Goal: Transaction & Acquisition: Purchase product/service

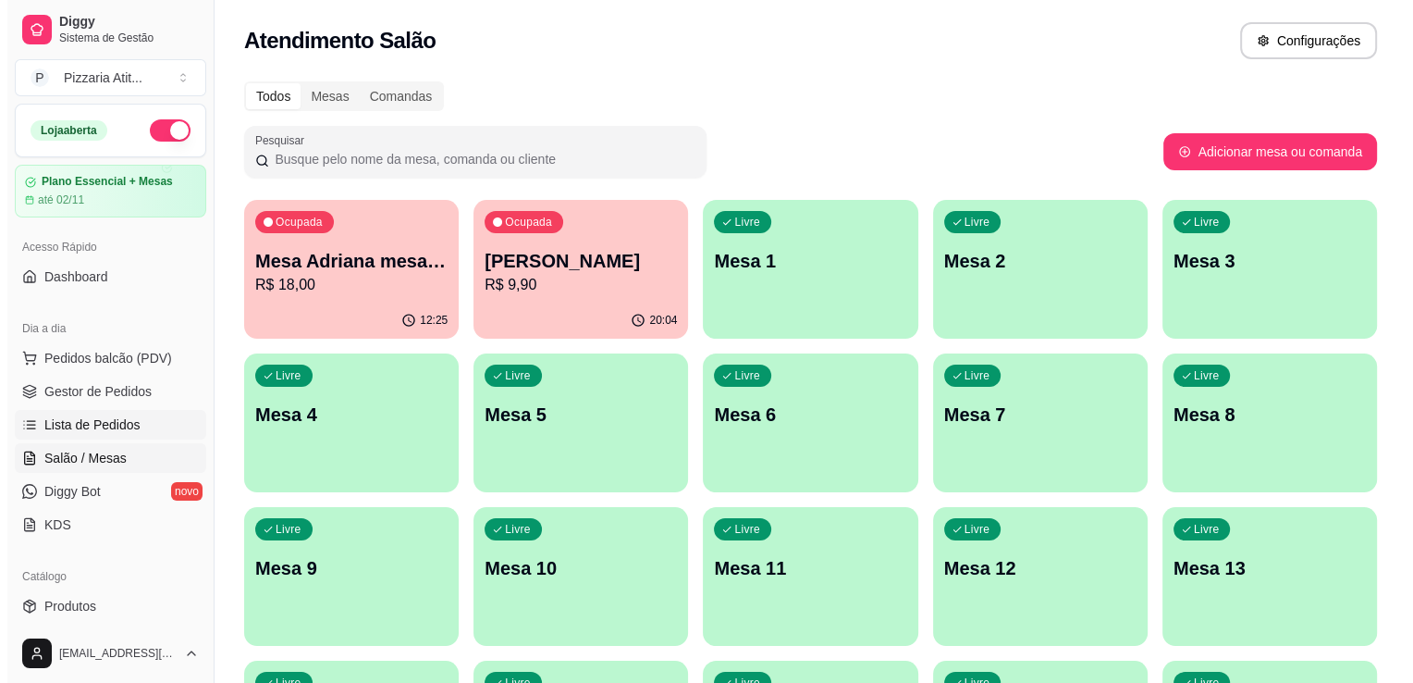
scroll to position [126, 0]
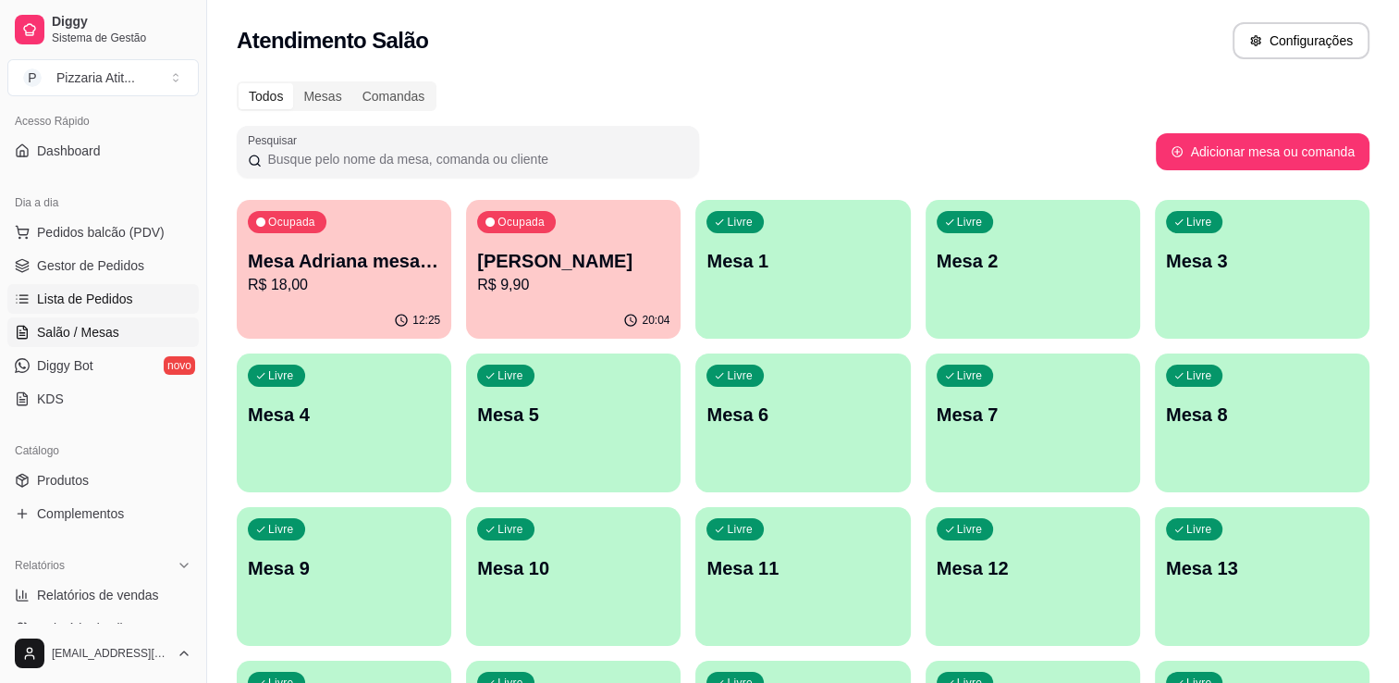
click at [80, 298] on span "Lista de Pedidos" at bounding box center [85, 298] width 96 height 18
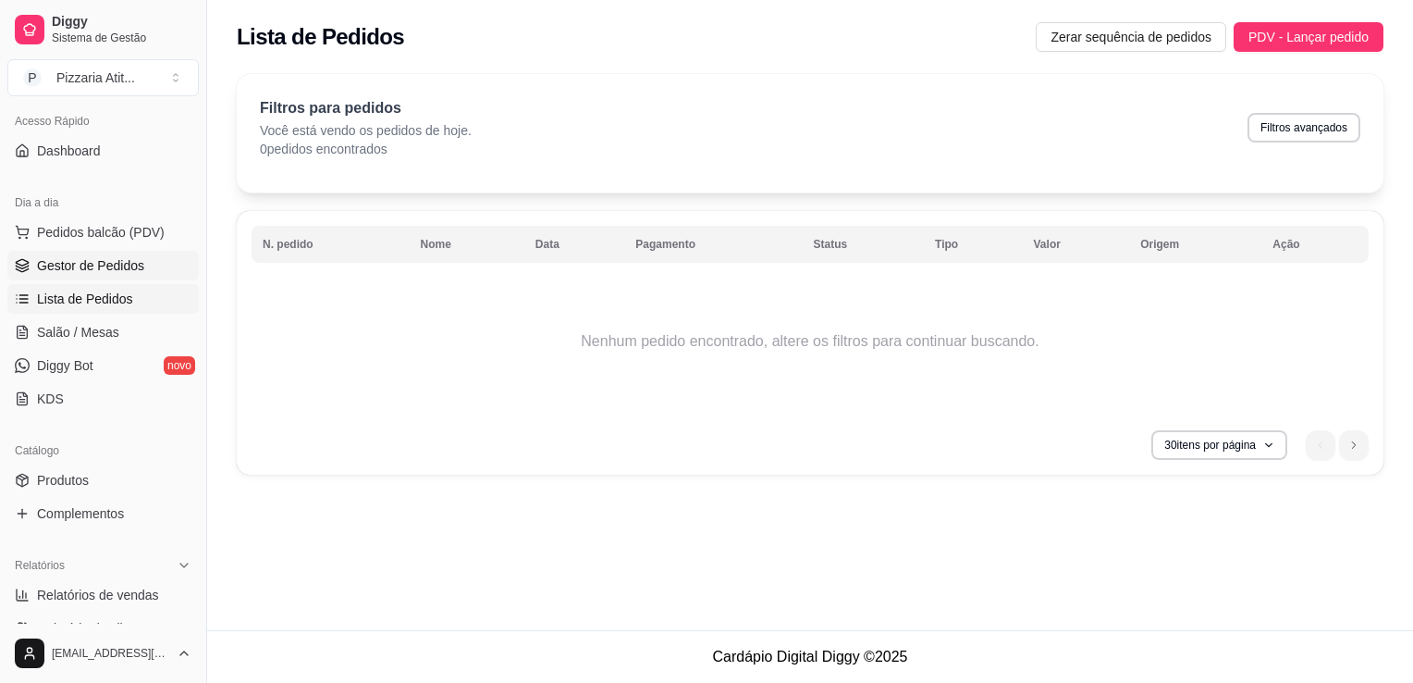
click at [97, 265] on span "Gestor de Pedidos" at bounding box center [90, 265] width 107 height 18
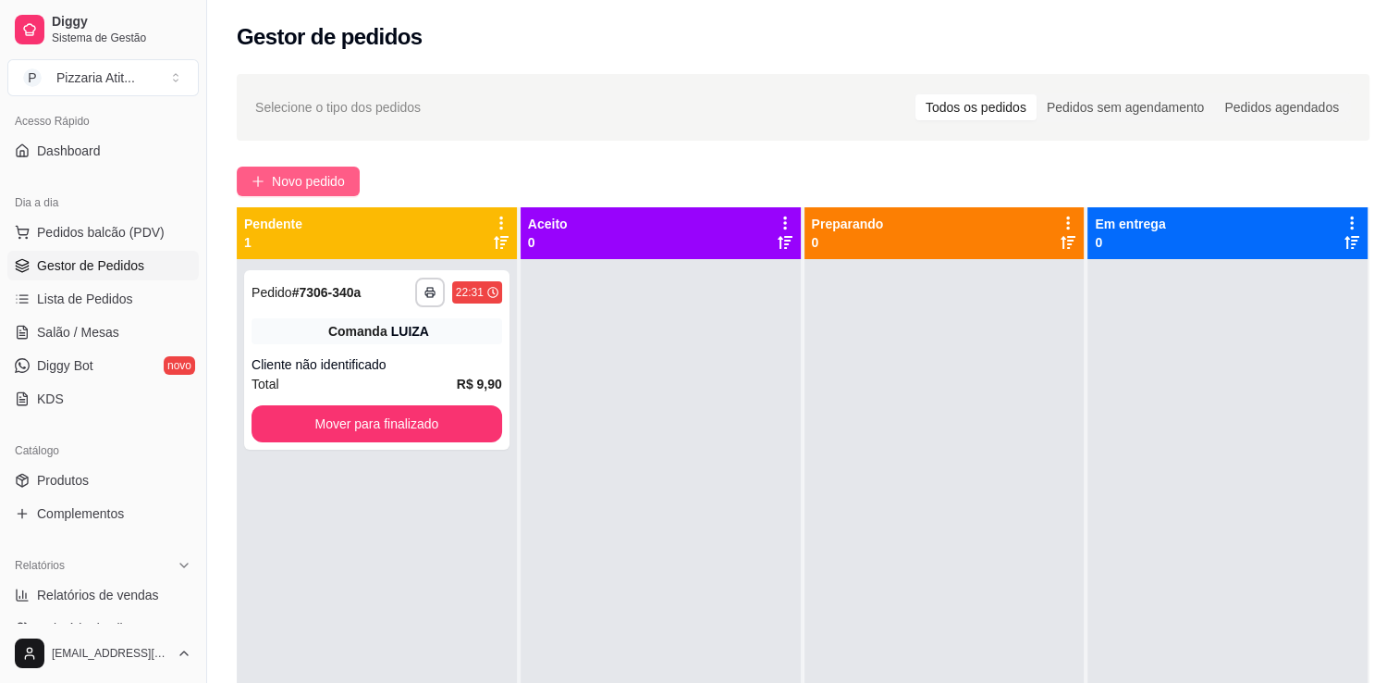
click at [295, 178] on span "Novo pedido" at bounding box center [308, 181] width 73 height 20
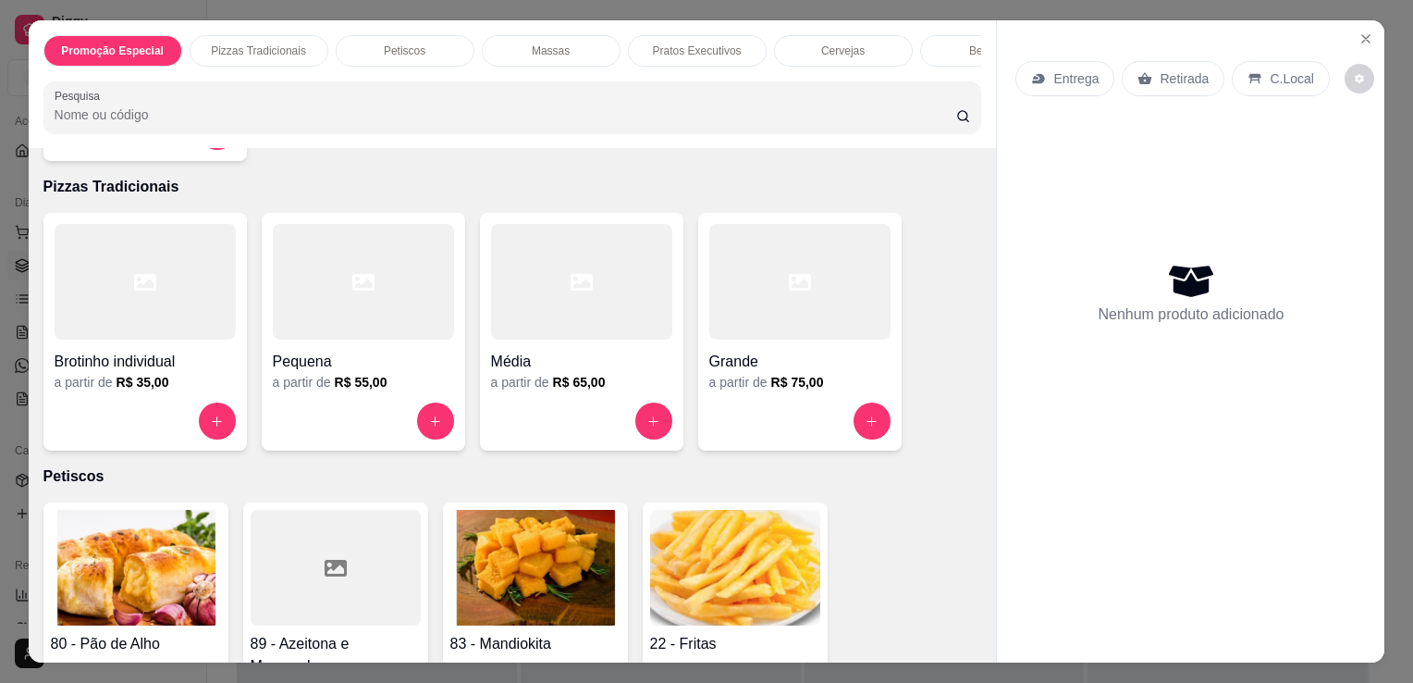
scroll to position [370, 0]
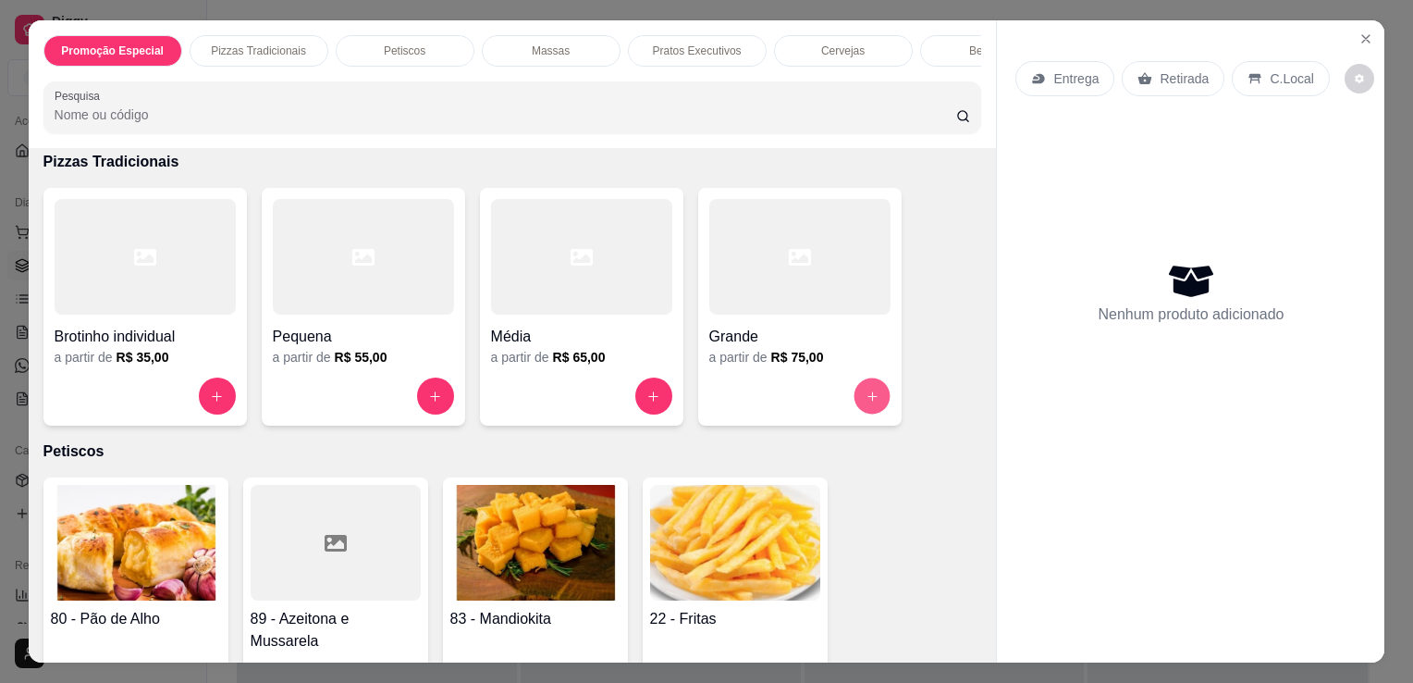
click at [865, 401] on icon "increase-product-quantity" at bounding box center [872, 396] width 14 height 14
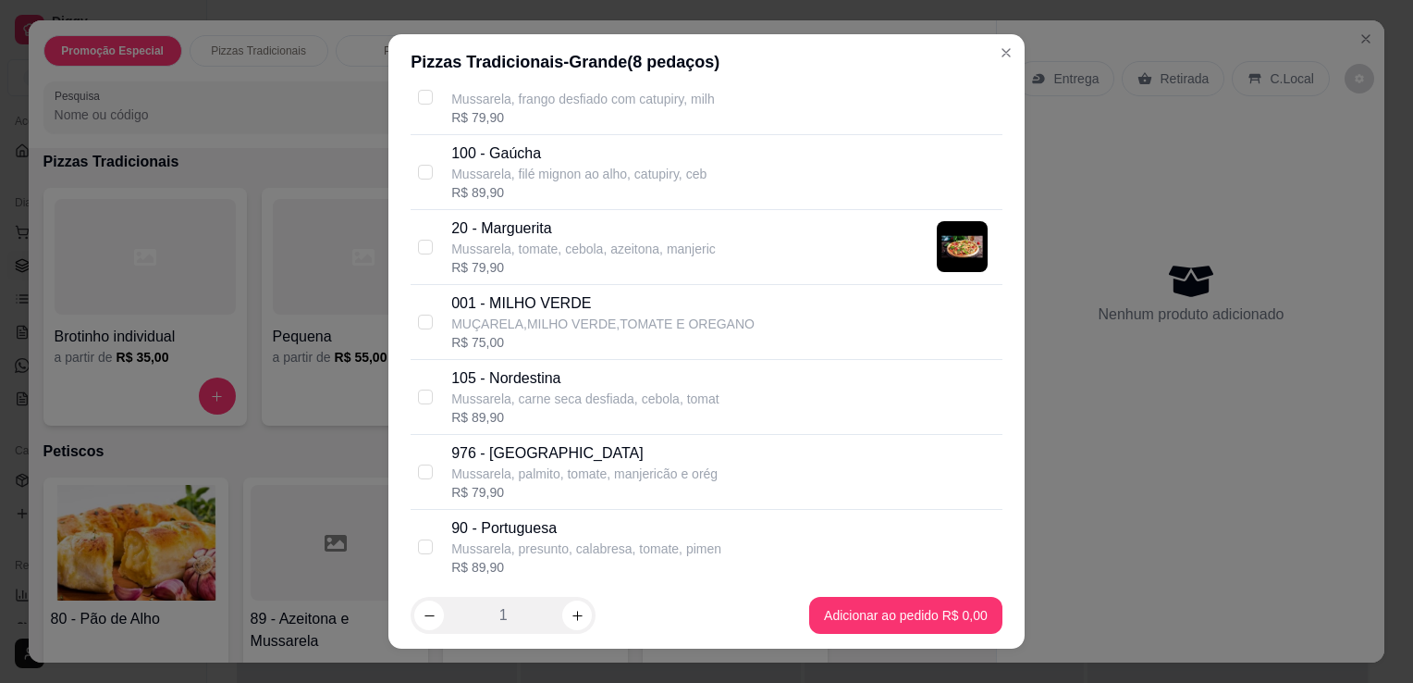
scroll to position [777, 0]
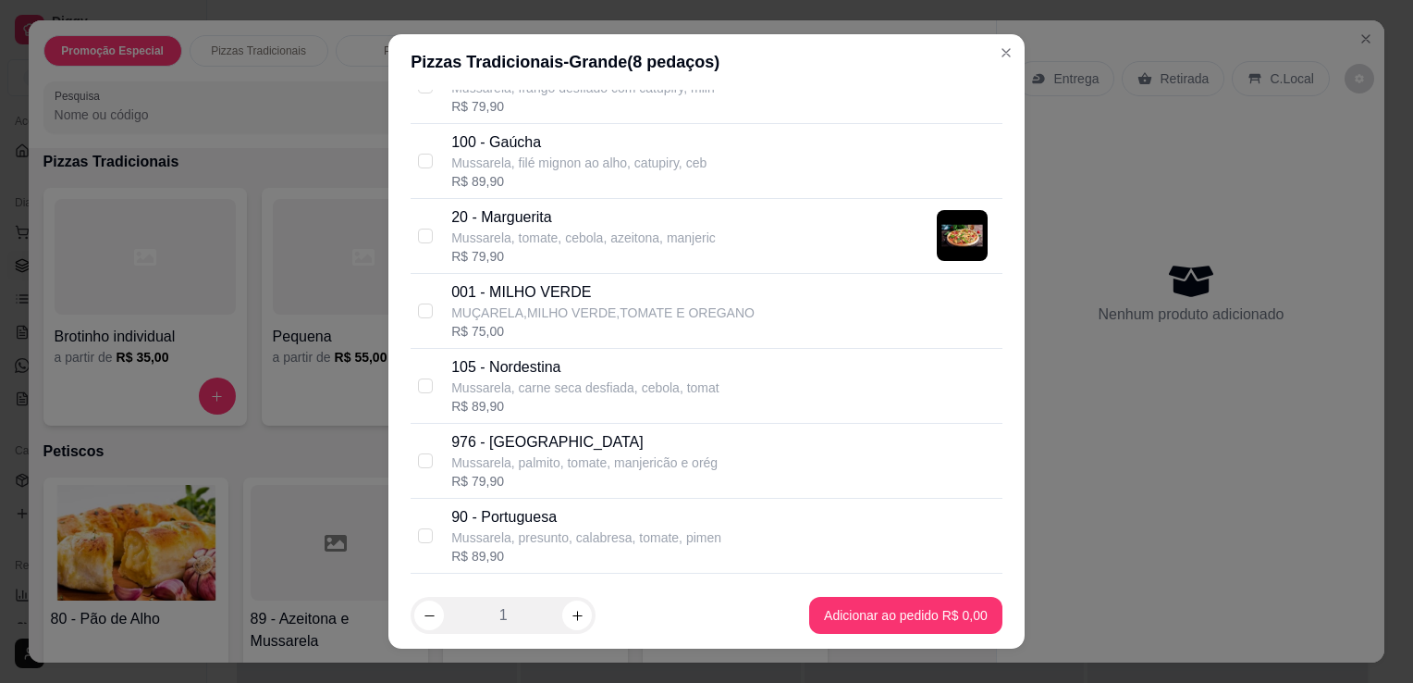
click at [509, 387] on p "Mussarela, carne seca desfiada, cebola, tomat" at bounding box center [585, 387] width 268 height 18
checkbox input "true"
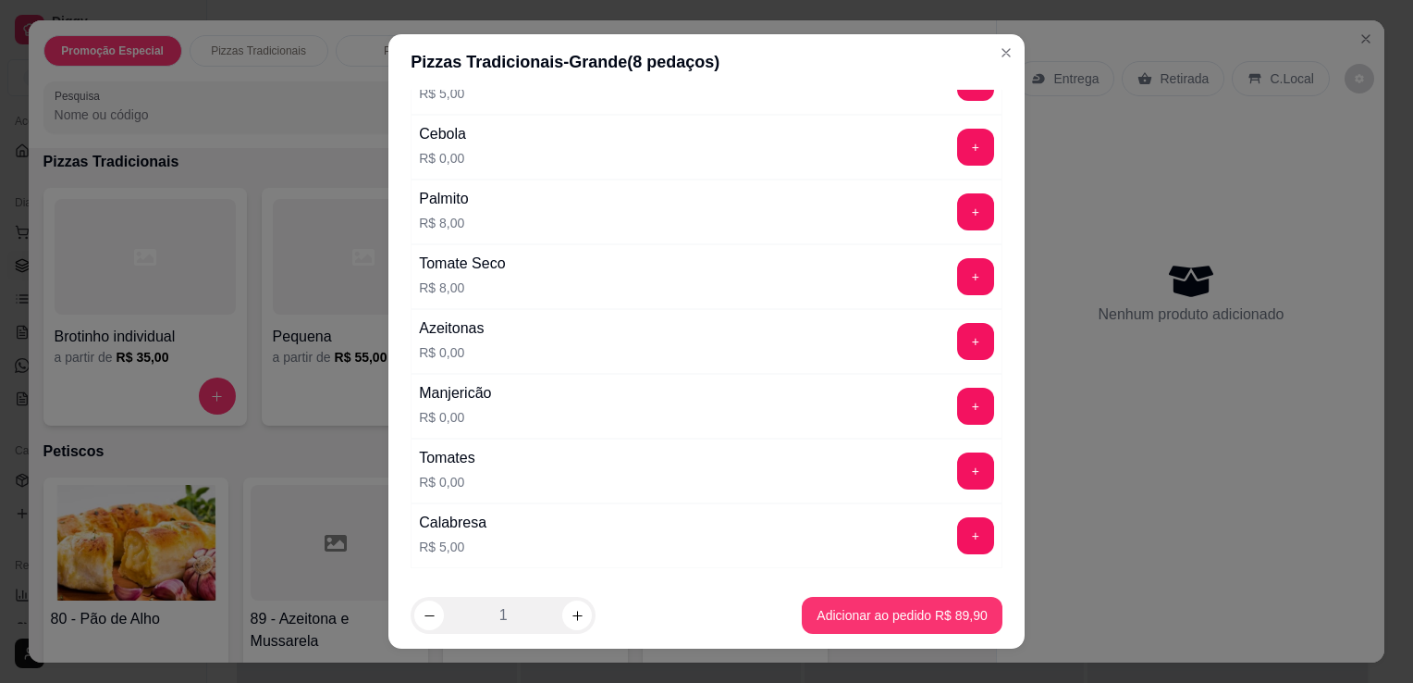
scroll to position [1849, 0]
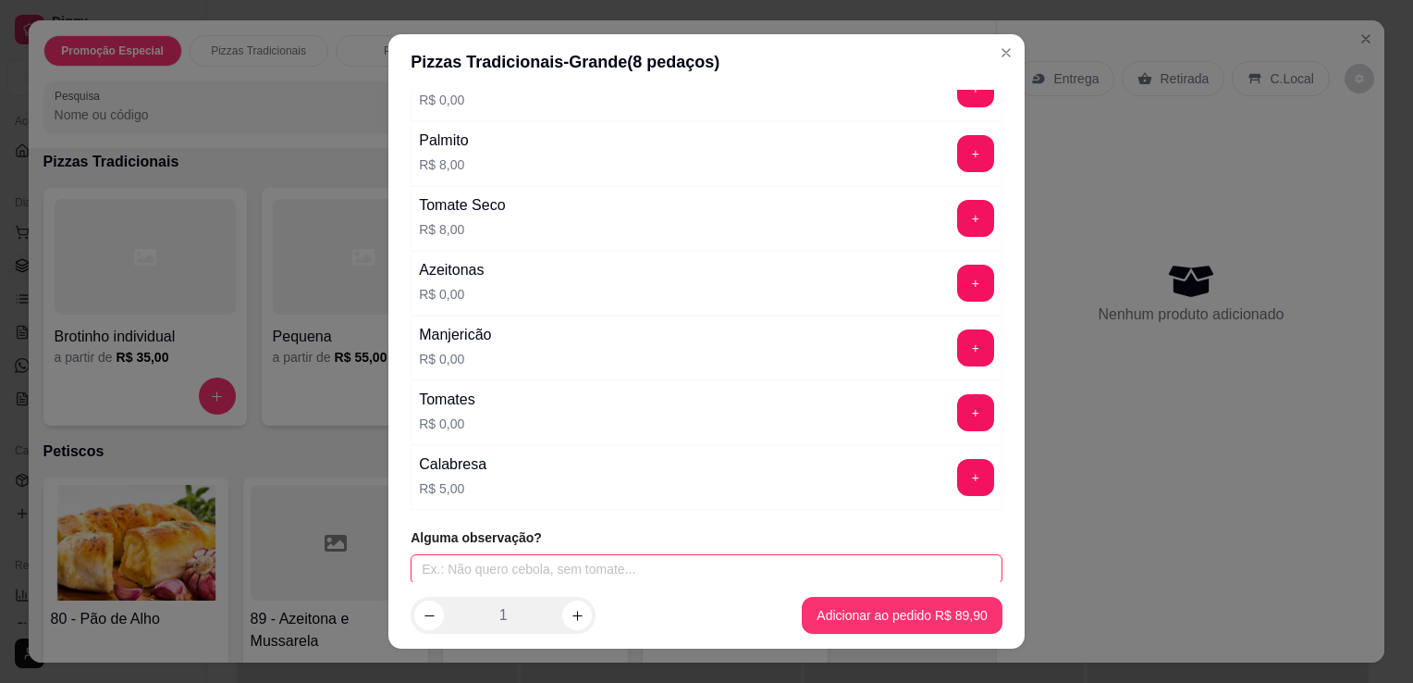
click at [551, 563] on input "text" at bounding box center [707, 569] width 592 height 30
type input "c"
type input "sem"
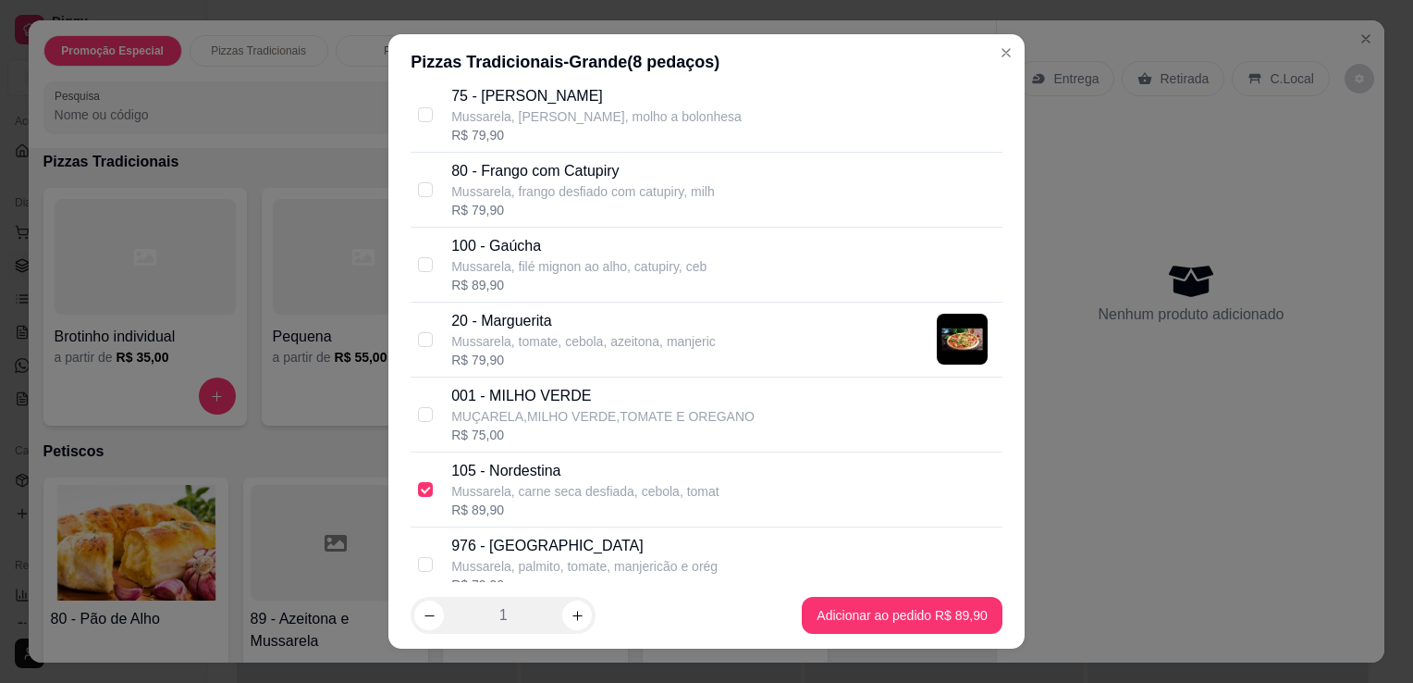
scroll to position [665, 0]
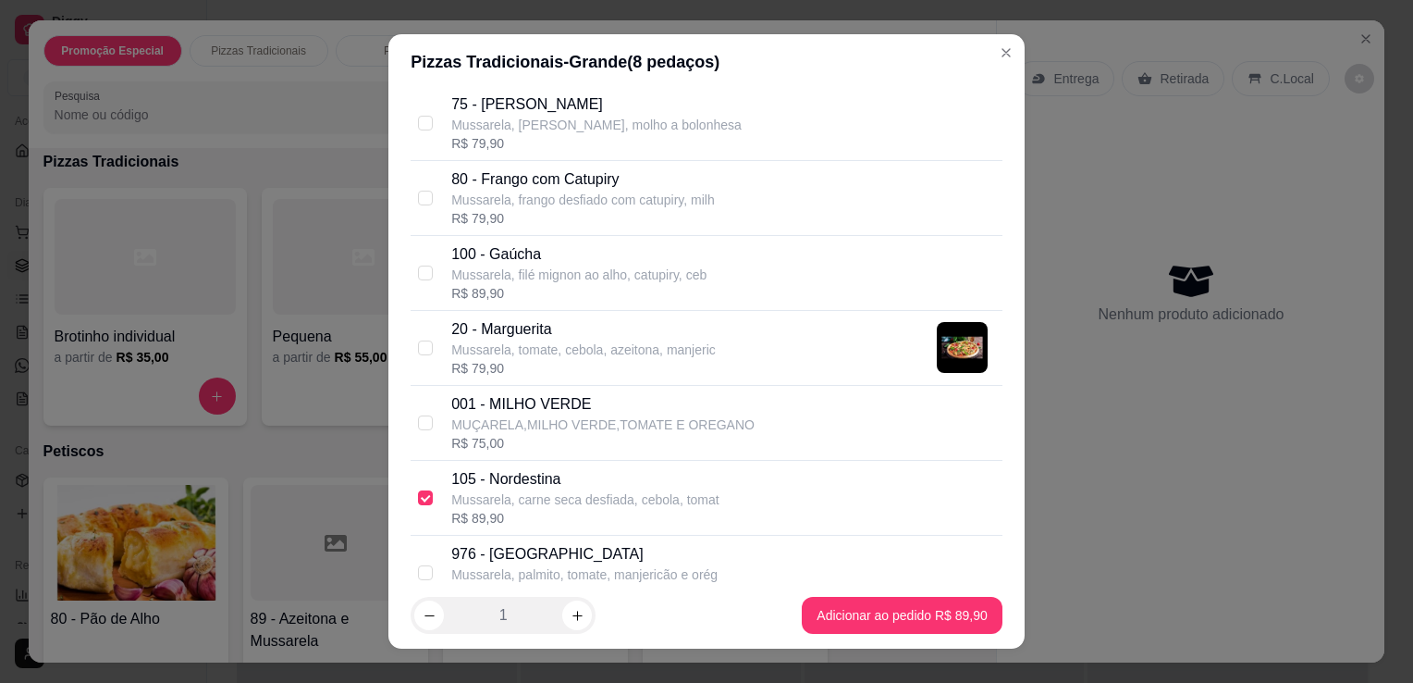
click at [477, 268] on p "Mussarela, filé mignon ao alho, catupiry, ceb" at bounding box center [578, 274] width 255 height 18
checkbox input "true"
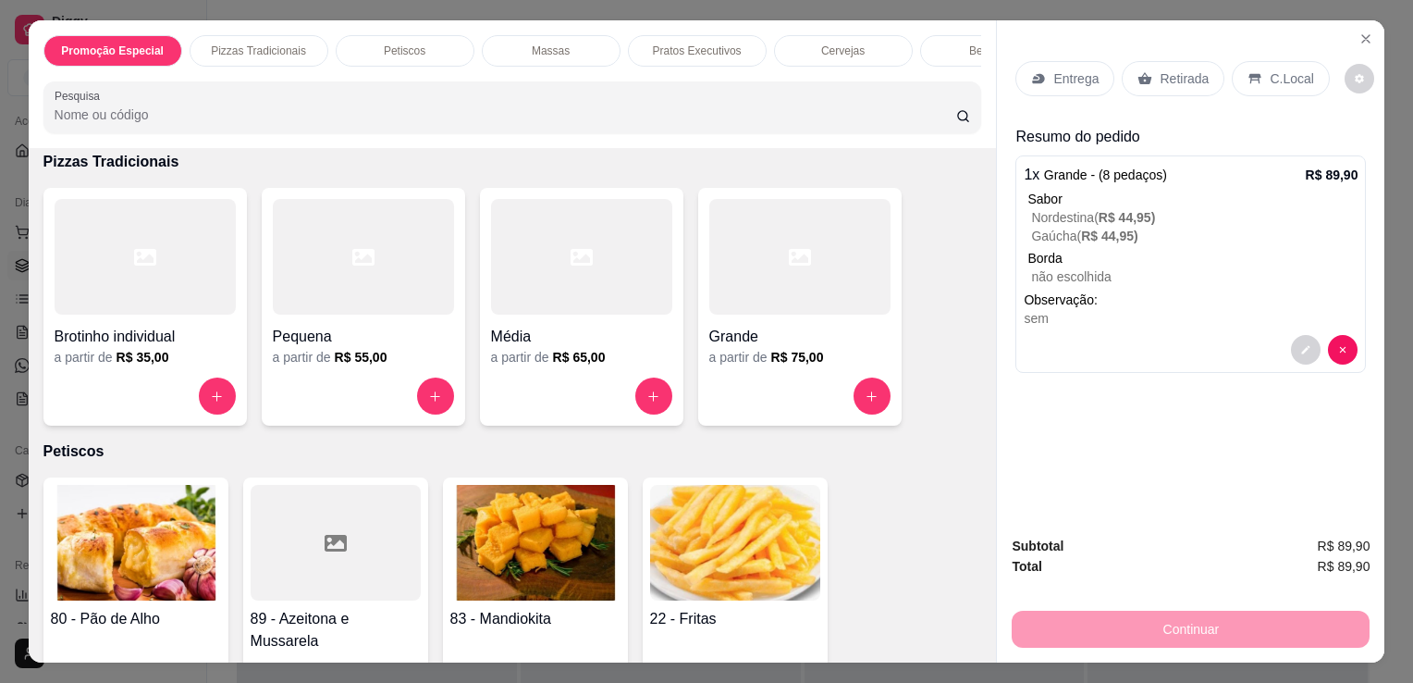
click at [1160, 74] on p "Retirada" at bounding box center [1184, 78] width 49 height 18
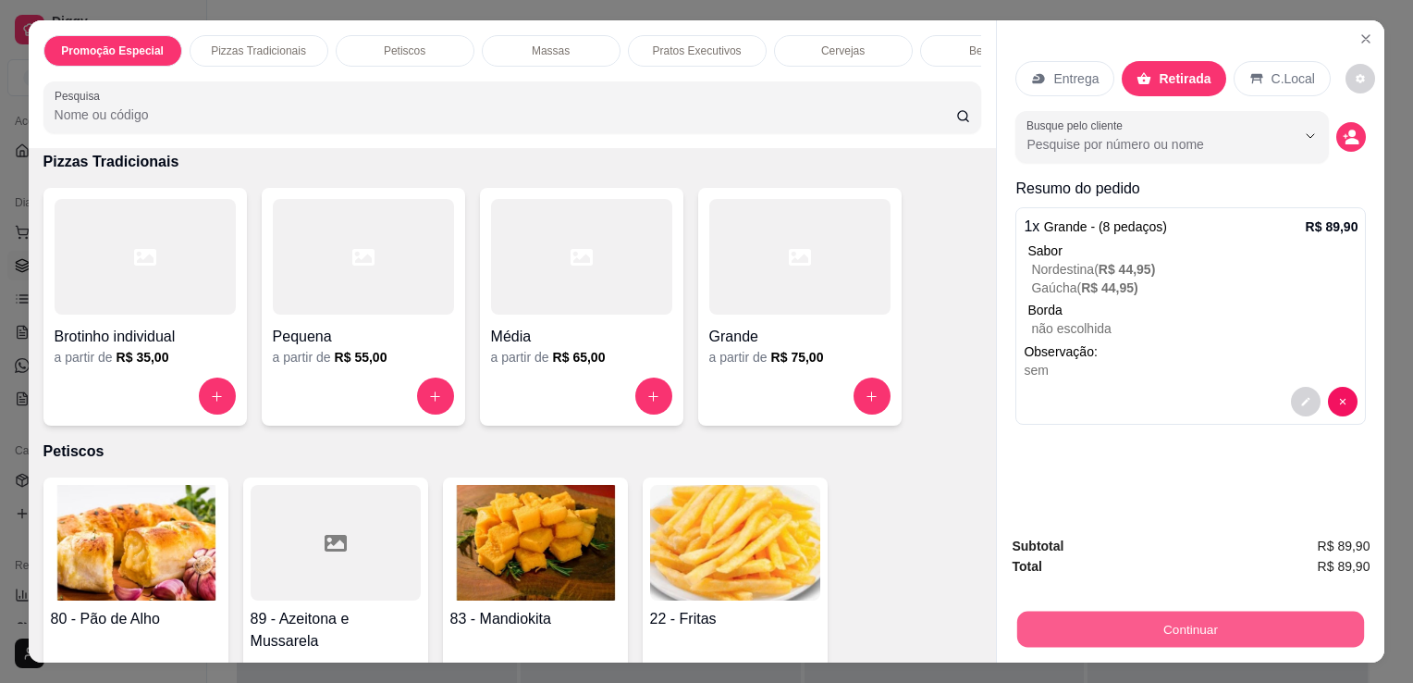
click at [1197, 610] on button "Continuar" at bounding box center [1190, 628] width 347 height 36
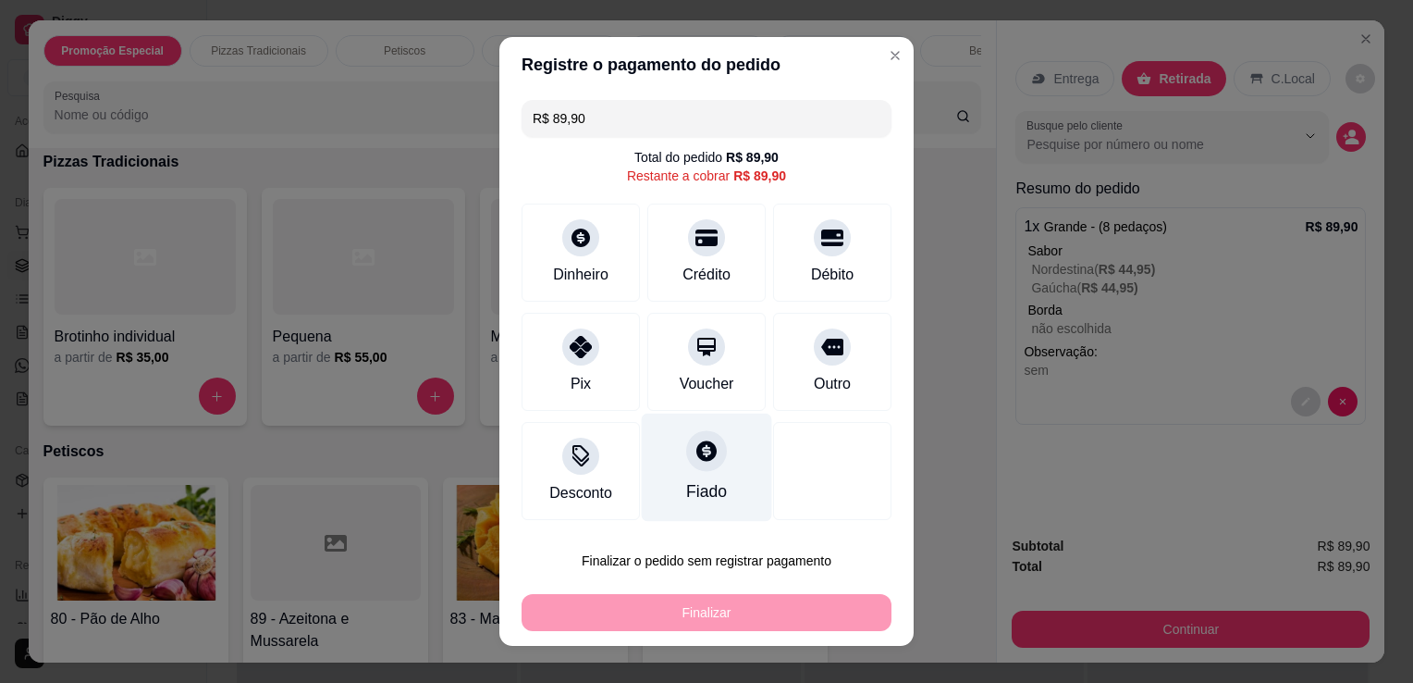
click at [745, 488] on div "Fiado" at bounding box center [707, 467] width 130 height 108
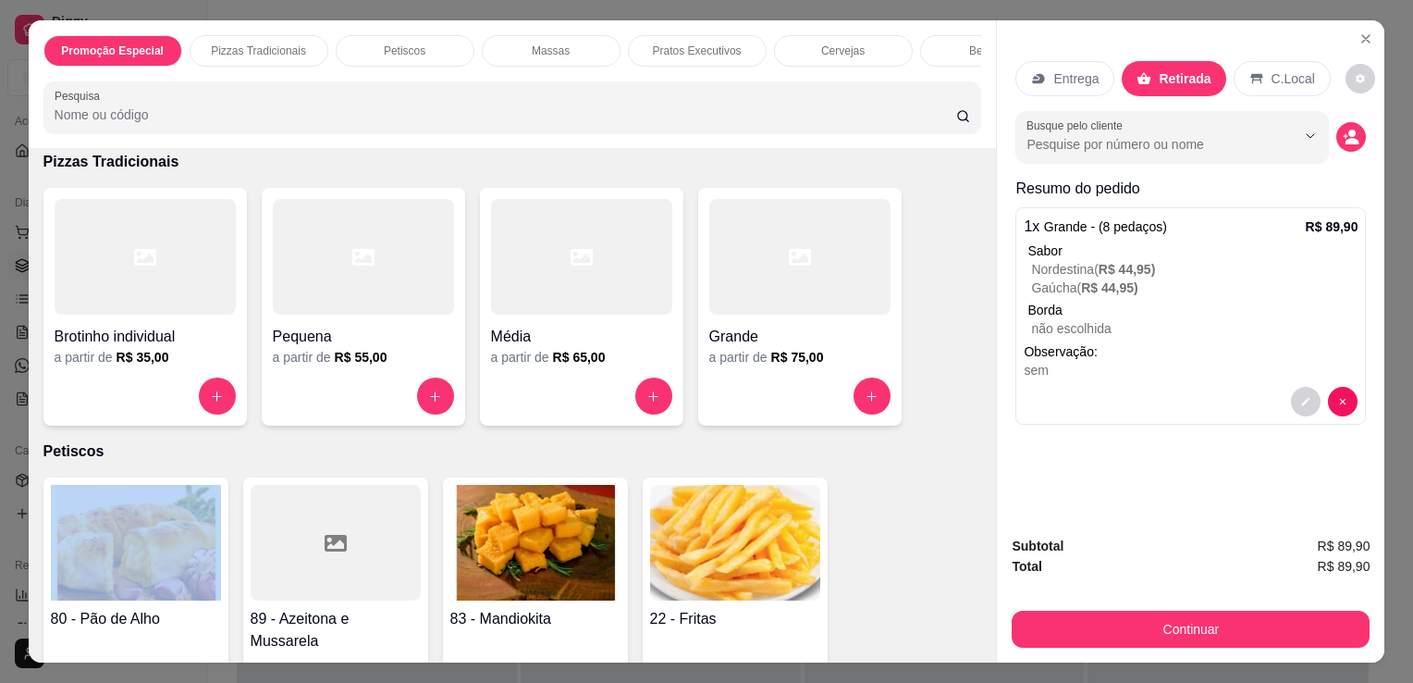
click at [910, 445] on div "Item avulso Promoção Especial Grande a partir de R$ 49,90 Pizzas Tradicionais B…" at bounding box center [513, 405] width 968 height 514
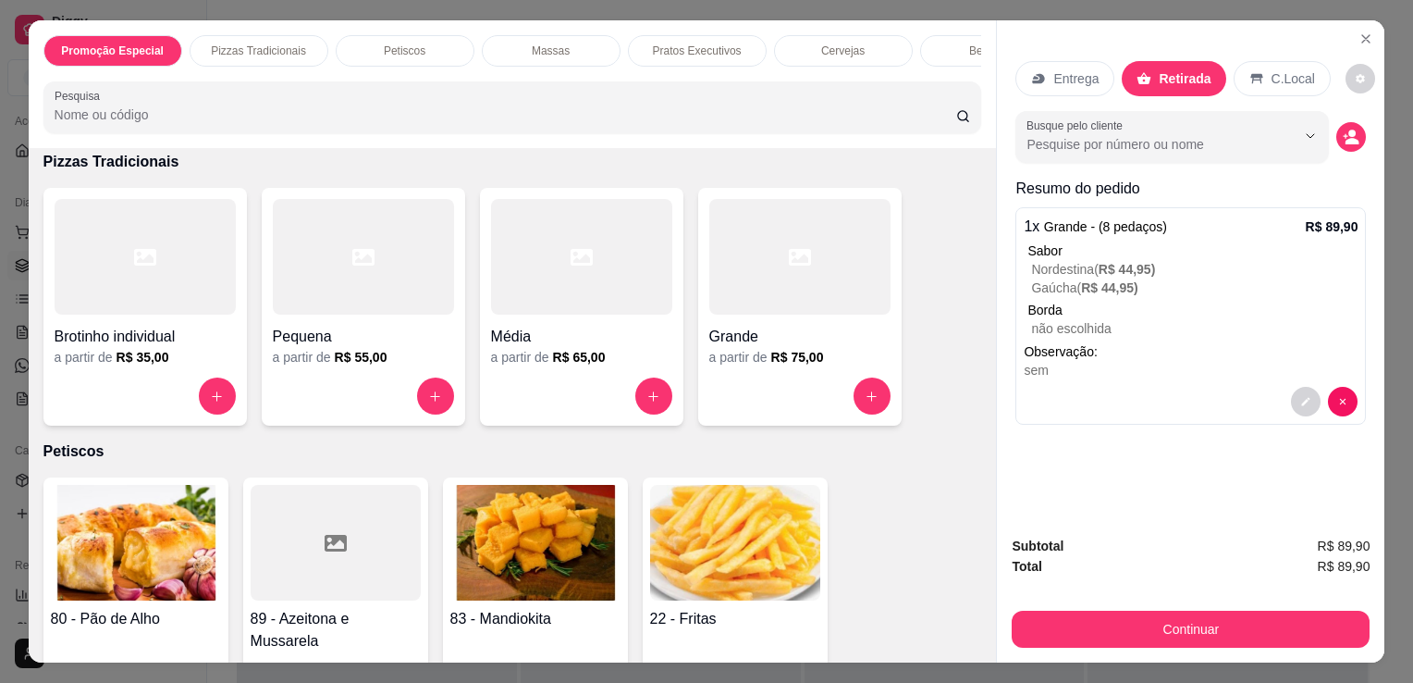
click at [1012, 559] on strong "Total" at bounding box center [1027, 566] width 30 height 15
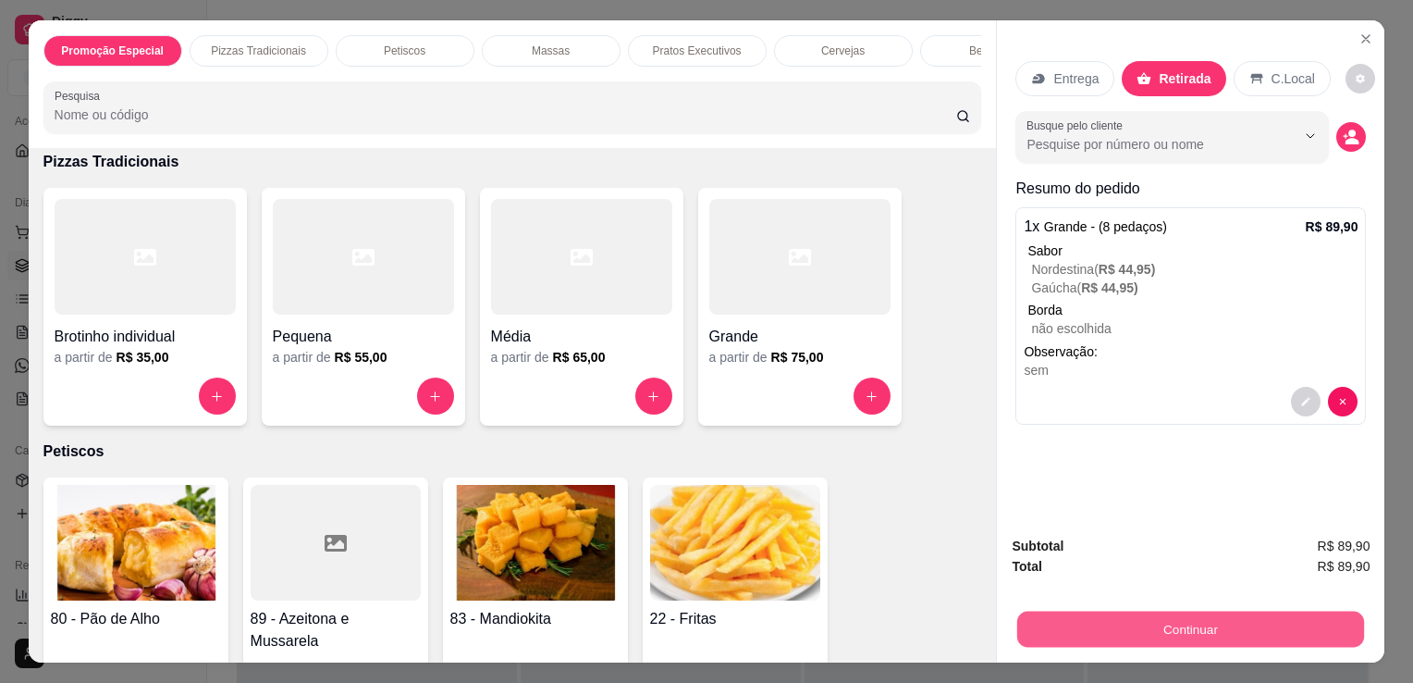
click at [1058, 622] on button "Continuar" at bounding box center [1190, 628] width 347 height 36
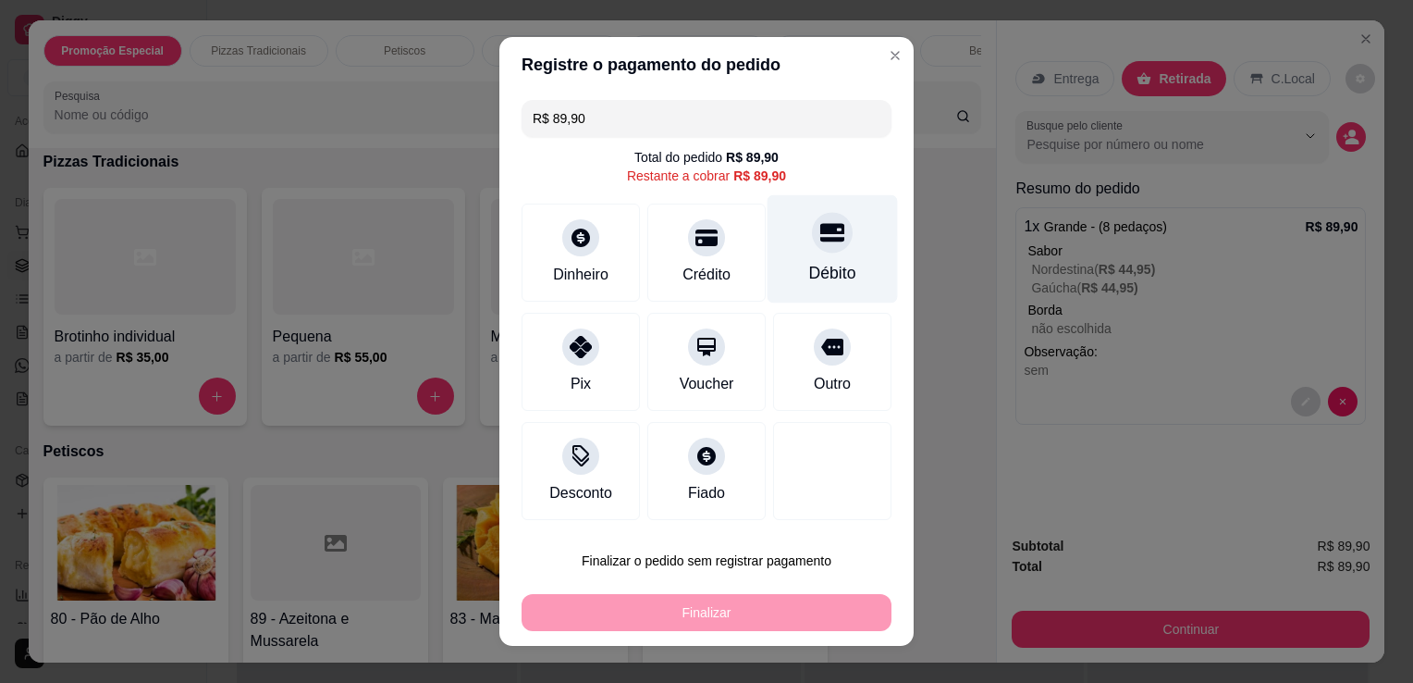
click at [814, 258] on div "Débito" at bounding box center [833, 249] width 130 height 108
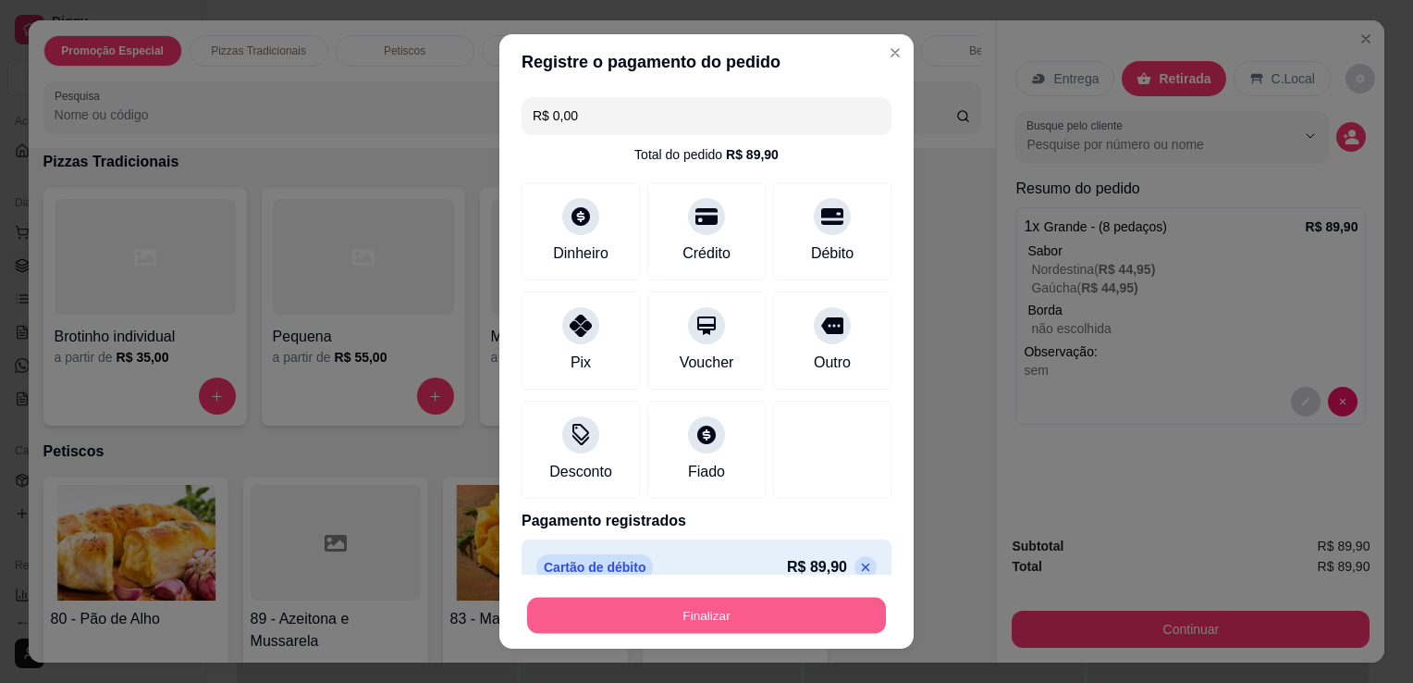
click at [713, 628] on button "Finalizar" at bounding box center [706, 615] width 359 height 36
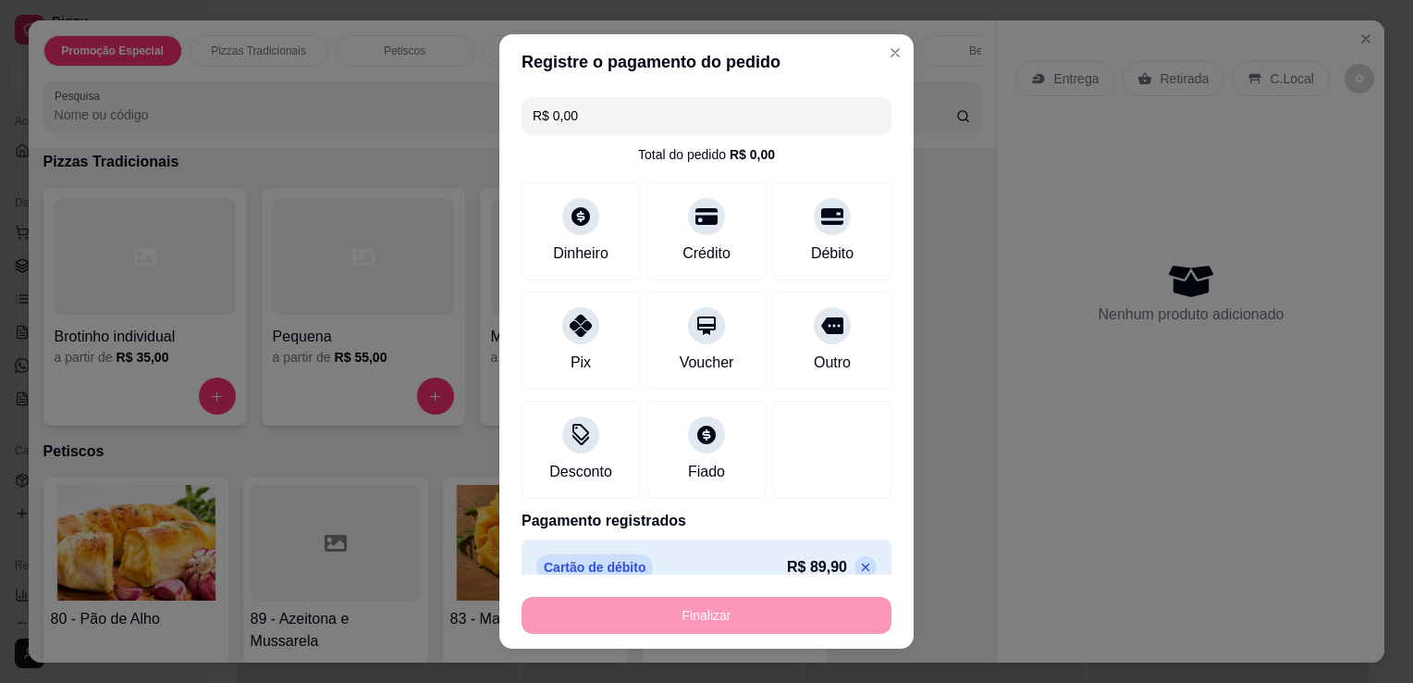
type input "-R$ 89,90"
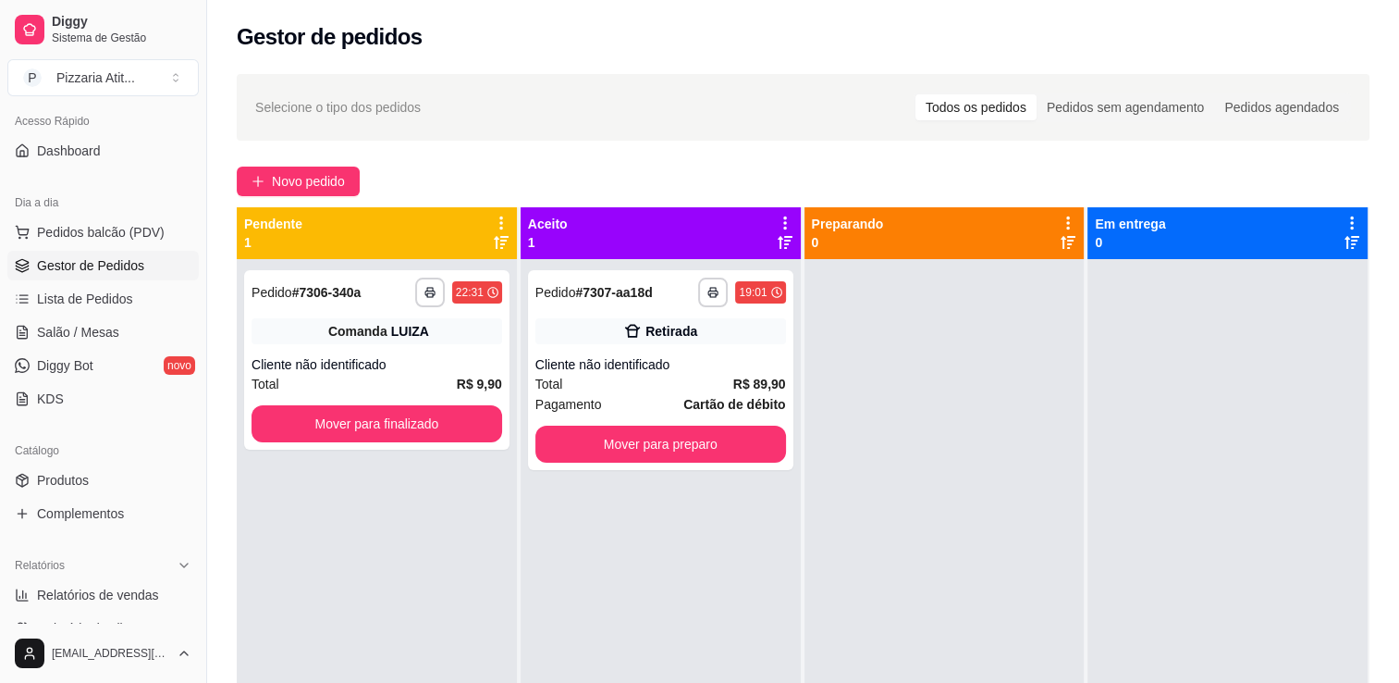
click at [92, 251] on link "Gestor de Pedidos" at bounding box center [102, 266] width 191 height 30
click at [94, 238] on span "Pedidos balcão (PDV)" at bounding box center [101, 232] width 128 height 18
click at [709, 291] on icon "button" at bounding box center [713, 292] width 11 height 11
click at [673, 345] on button "IMPRESSORA" at bounding box center [657, 356] width 129 height 29
click at [708, 295] on icon "button" at bounding box center [713, 292] width 11 height 11
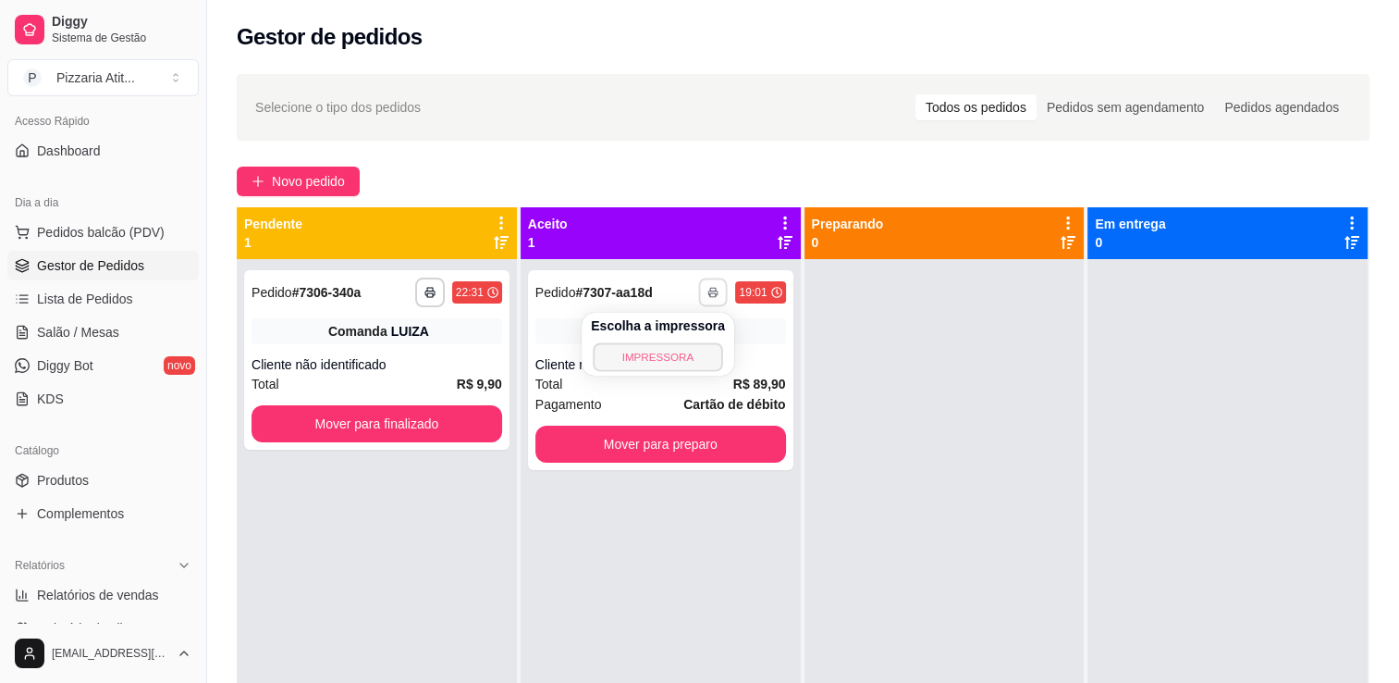
click at [674, 362] on button "IMPRESSORA" at bounding box center [657, 356] width 129 height 29
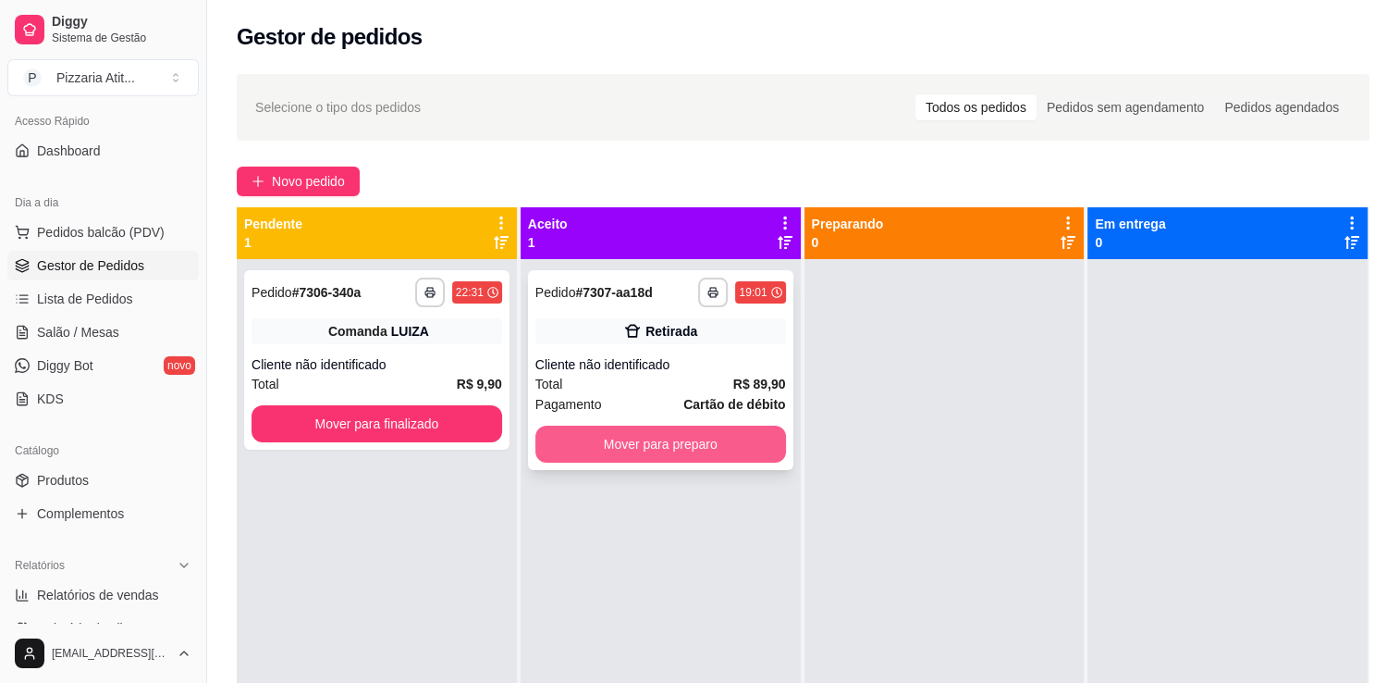
click at [644, 442] on button "Mover para preparo" at bounding box center [660, 443] width 251 height 37
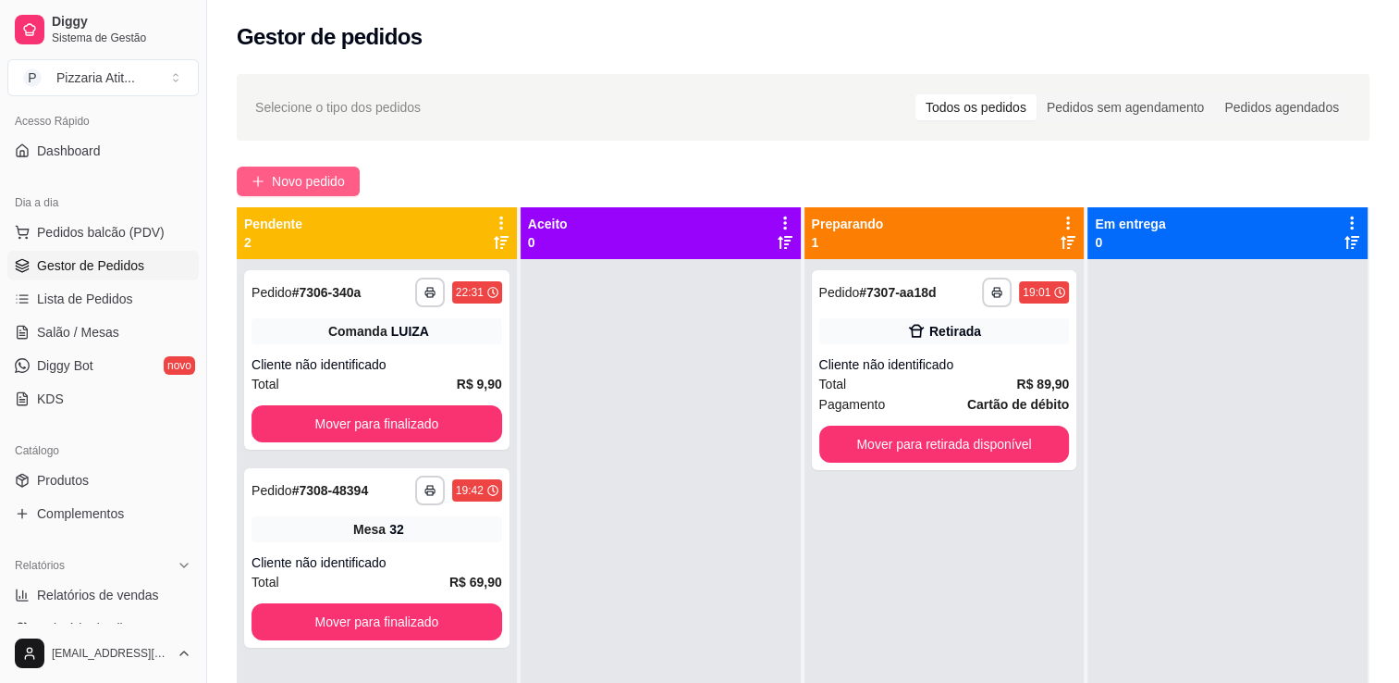
click at [311, 183] on span "Novo pedido" at bounding box center [308, 181] width 73 height 20
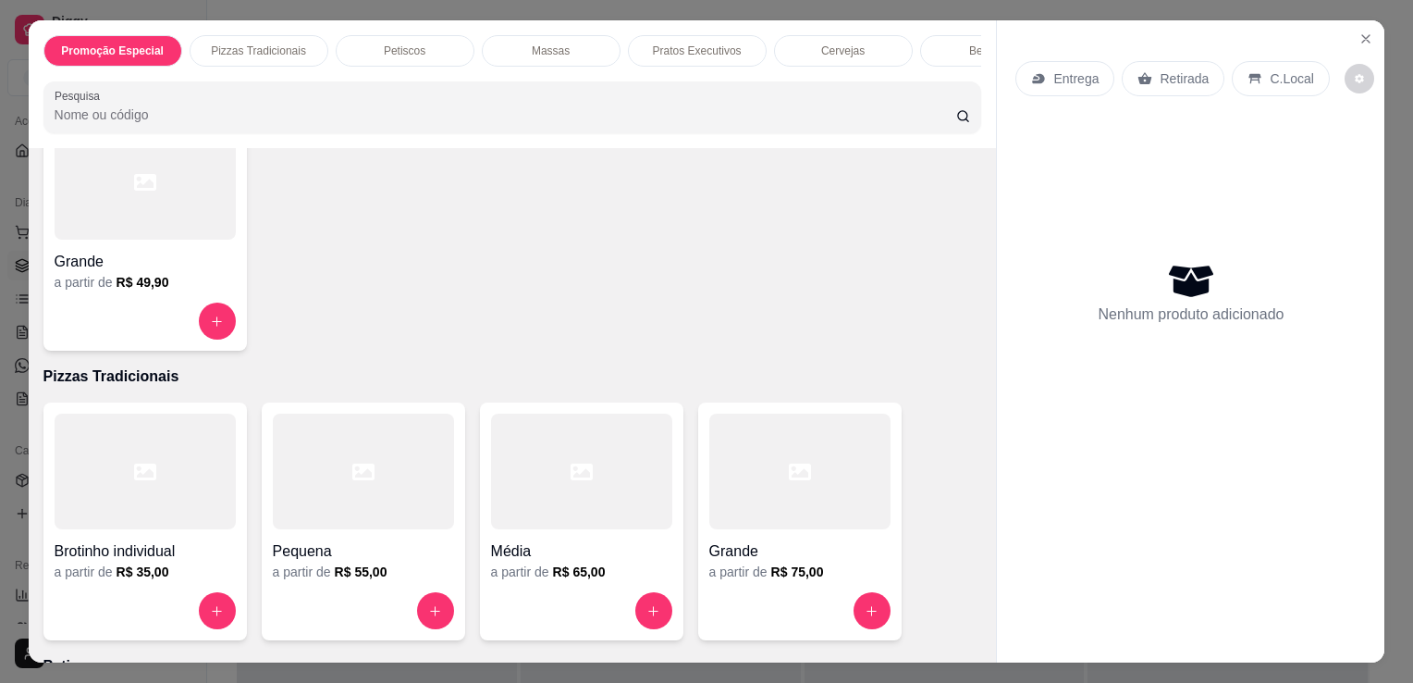
scroll to position [185, 0]
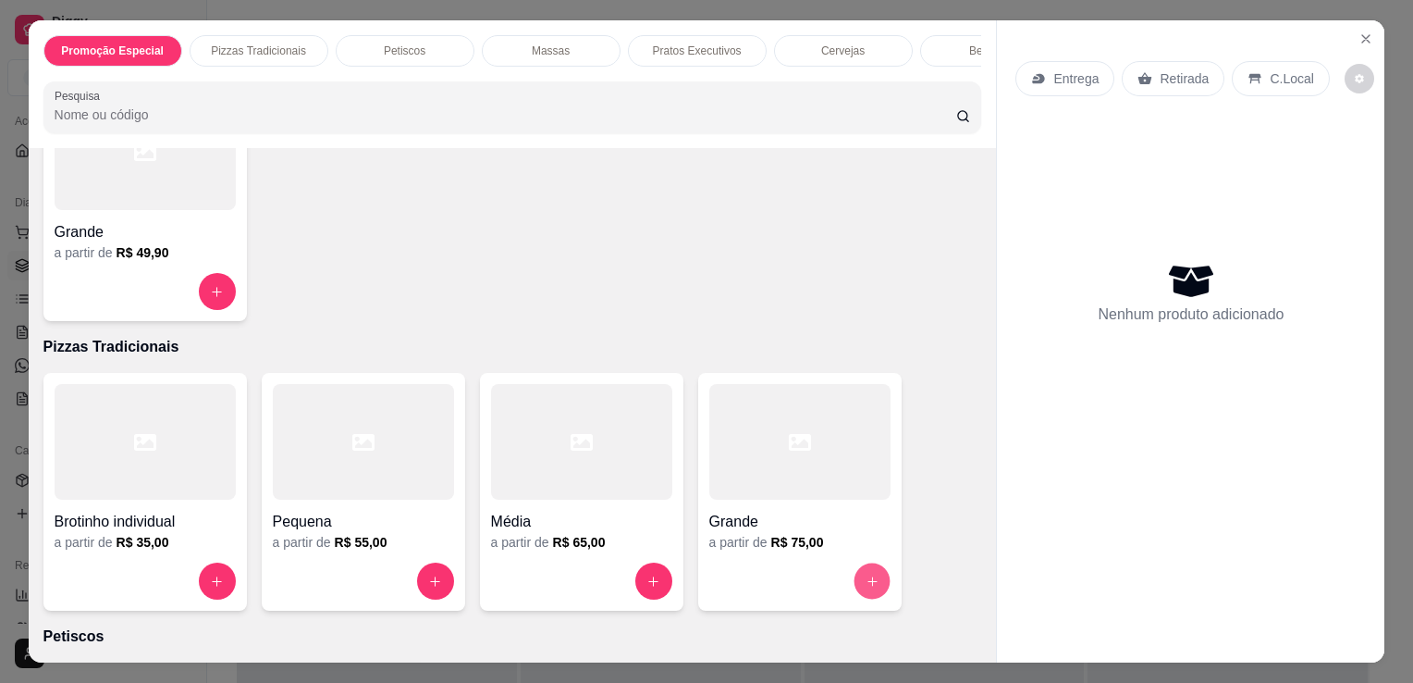
click at [865, 588] on icon "increase-product-quantity" at bounding box center [872, 581] width 14 height 14
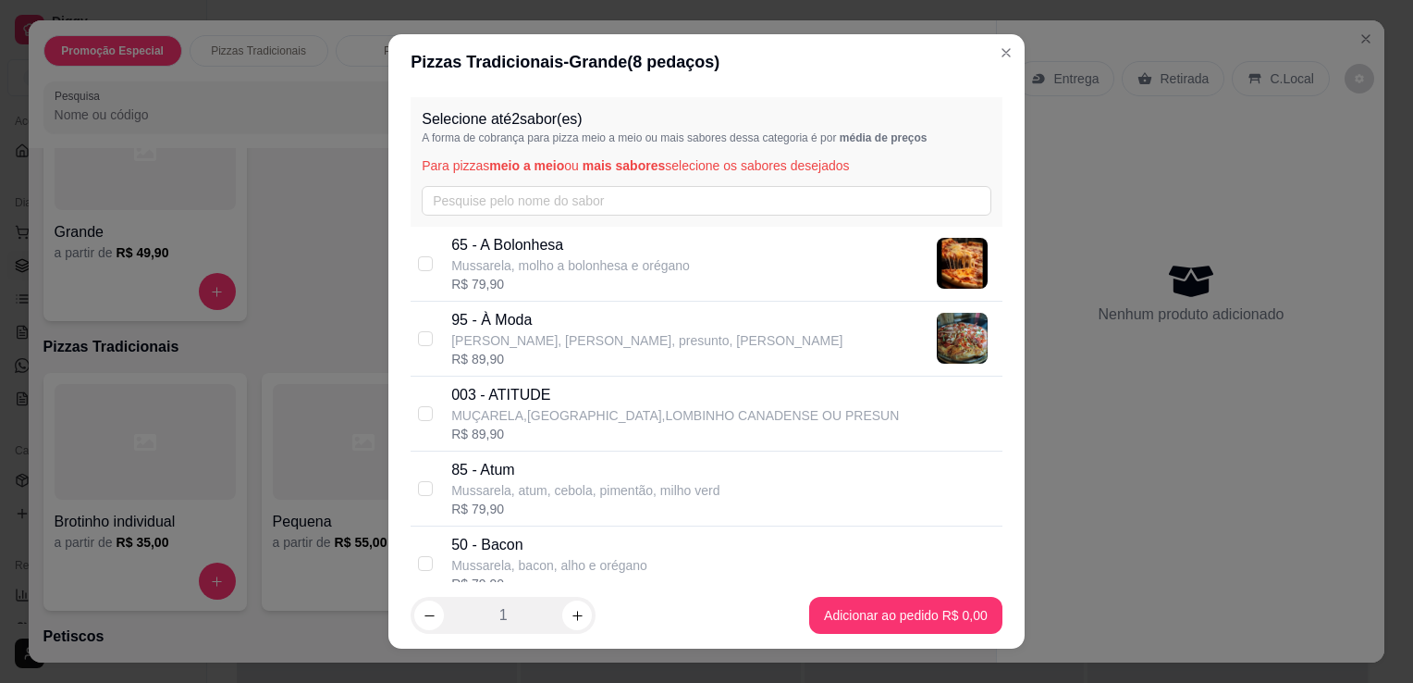
click at [523, 319] on p "95 - À Moda" at bounding box center [646, 320] width 391 height 22
checkbox input "true"
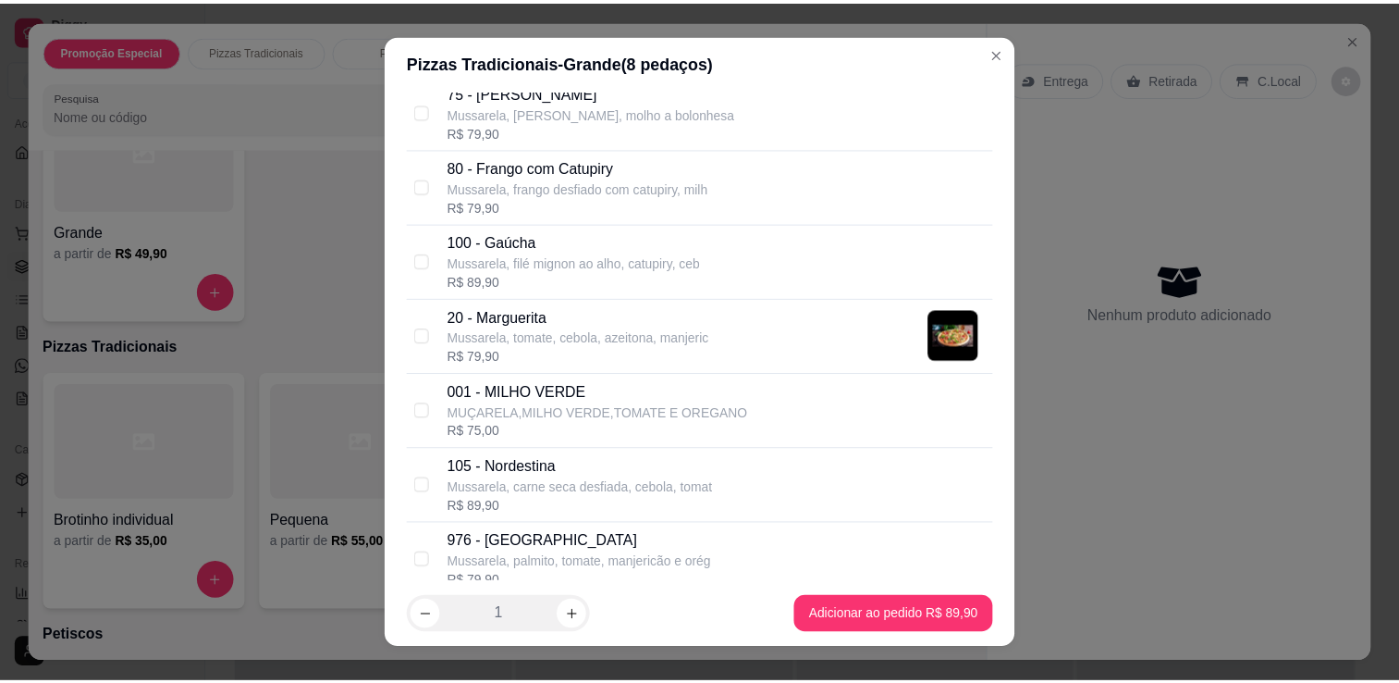
scroll to position [740, 0]
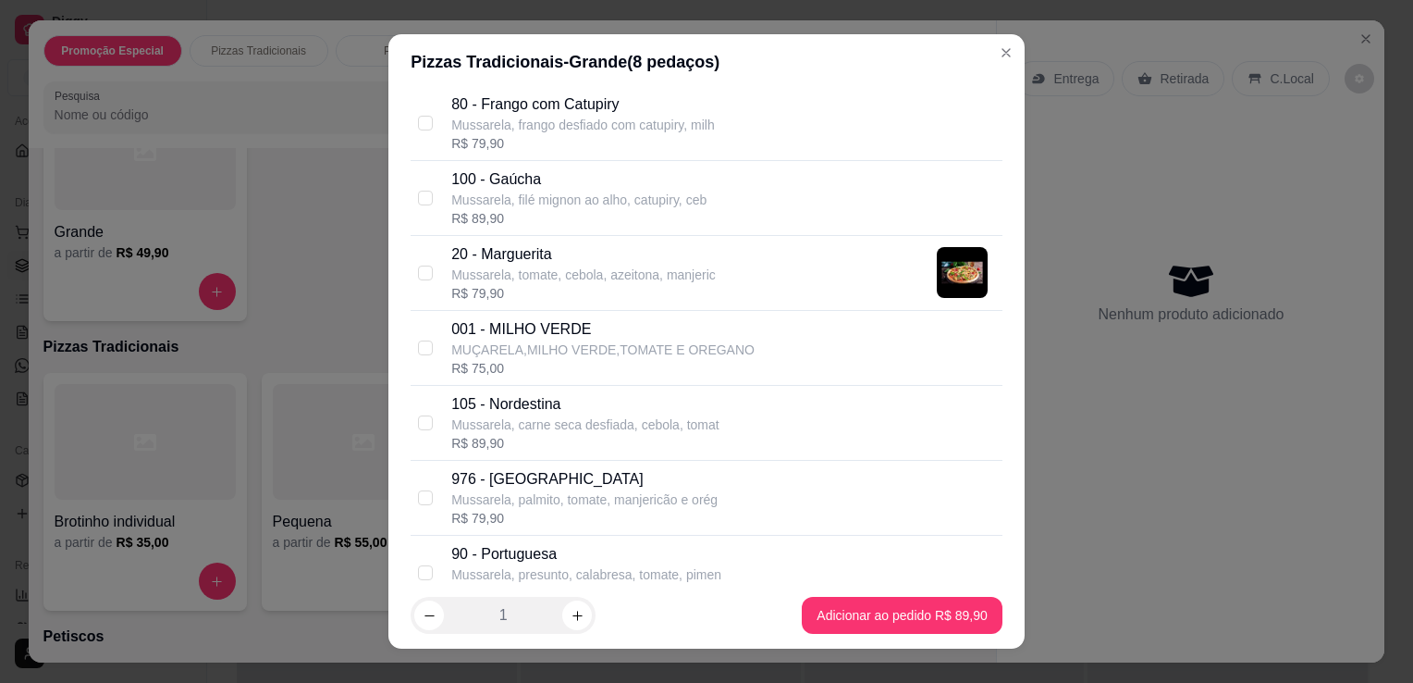
click at [716, 287] on div "20 - Marguerita Mussarela, tomate, cebola, azeitona, manjeric R$ 79,90" at bounding box center [723, 272] width 544 height 59
checkbox input "true"
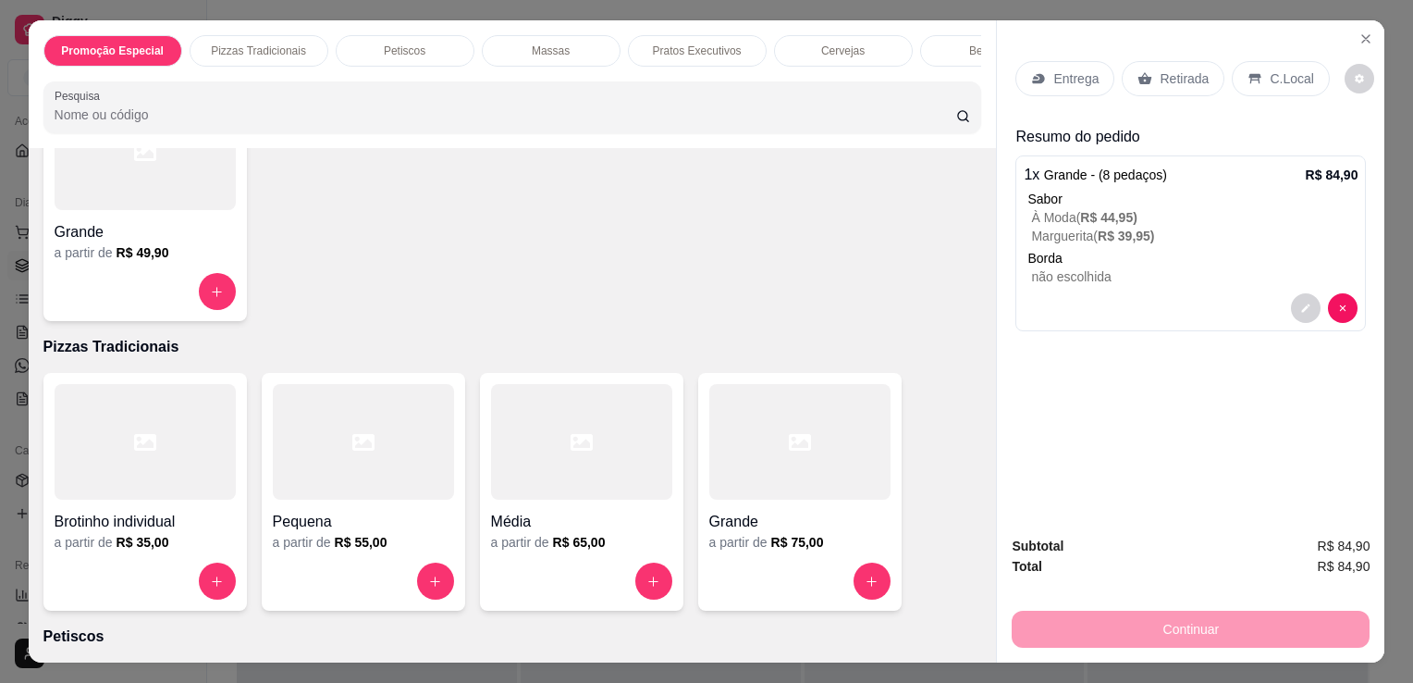
click at [1065, 73] on p "Entrega" at bounding box center [1075, 78] width 45 height 18
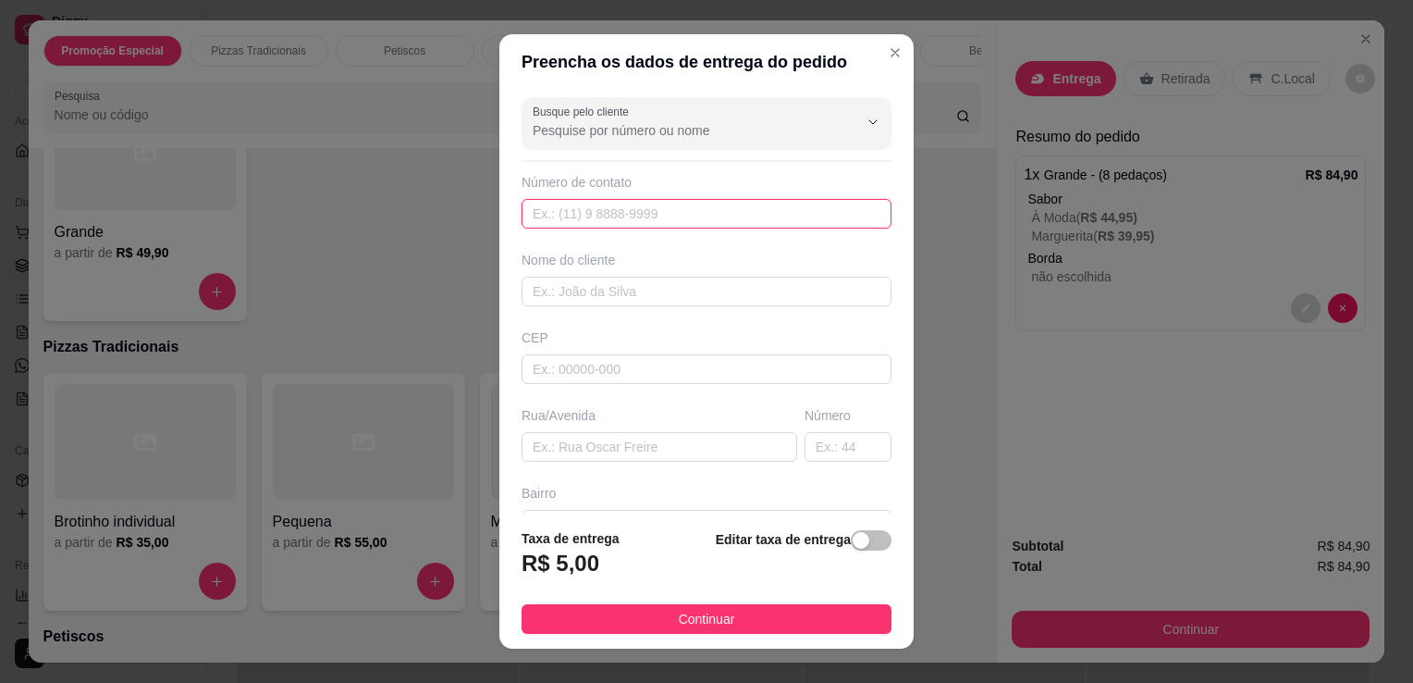
click at [617, 205] on input "text" at bounding box center [707, 214] width 370 height 30
type input "[PHONE_NUMBER]"
click at [548, 294] on input "text" at bounding box center [707, 292] width 370 height 30
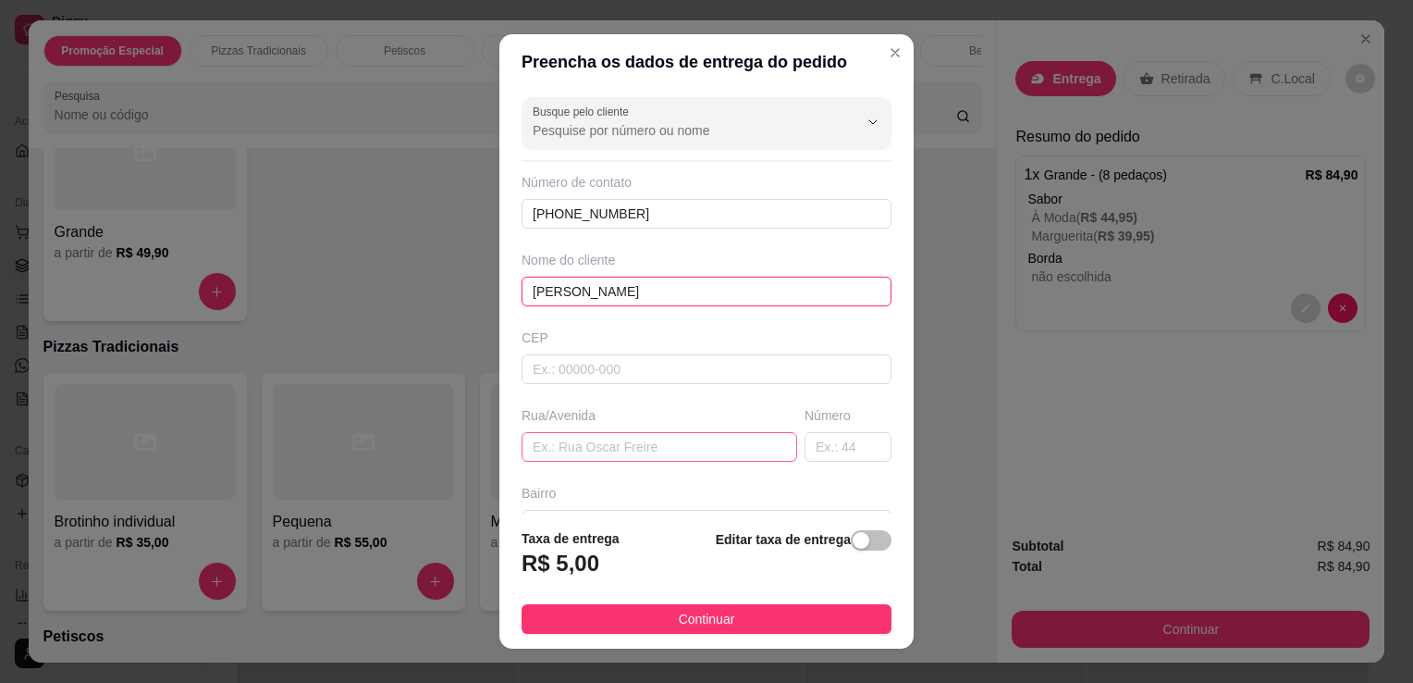
type input "[PERSON_NAME]"
click at [568, 446] on input "text" at bounding box center [660, 447] width 276 height 30
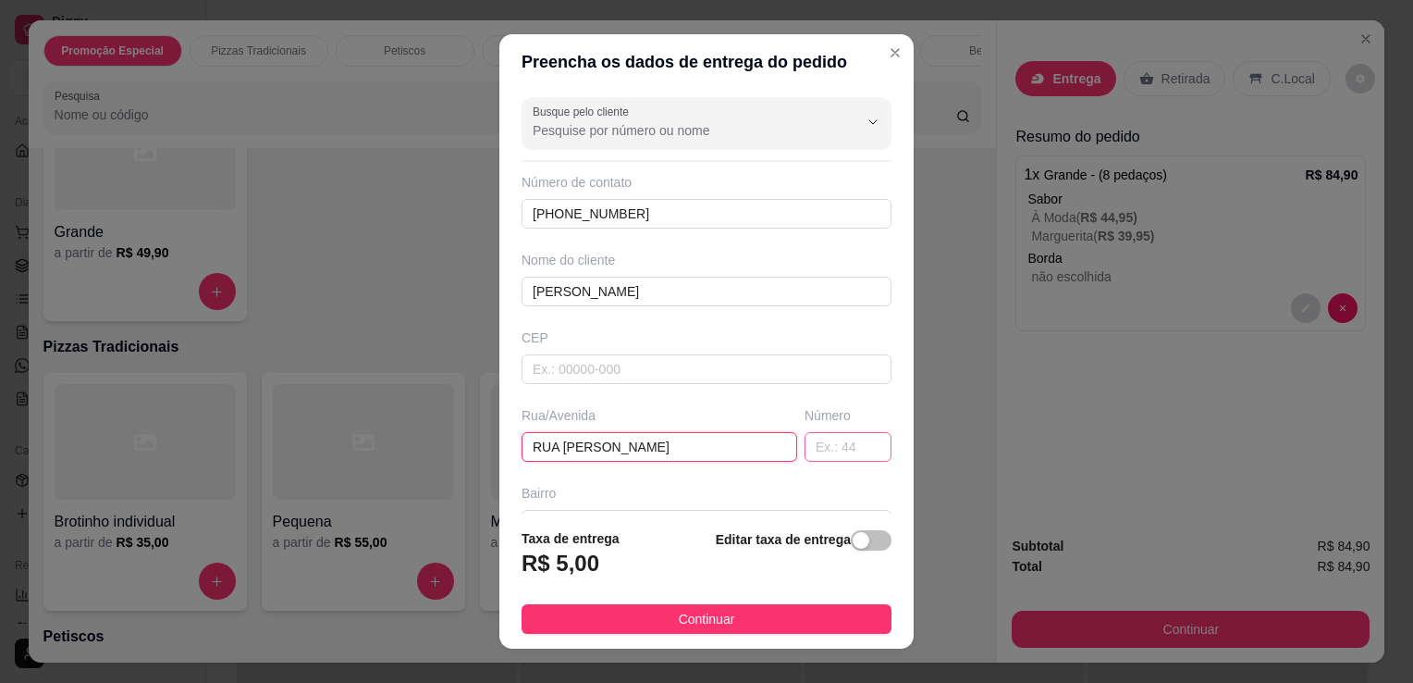
type input "RUA [PERSON_NAME]"
click at [807, 446] on input "text" at bounding box center [848, 447] width 87 height 30
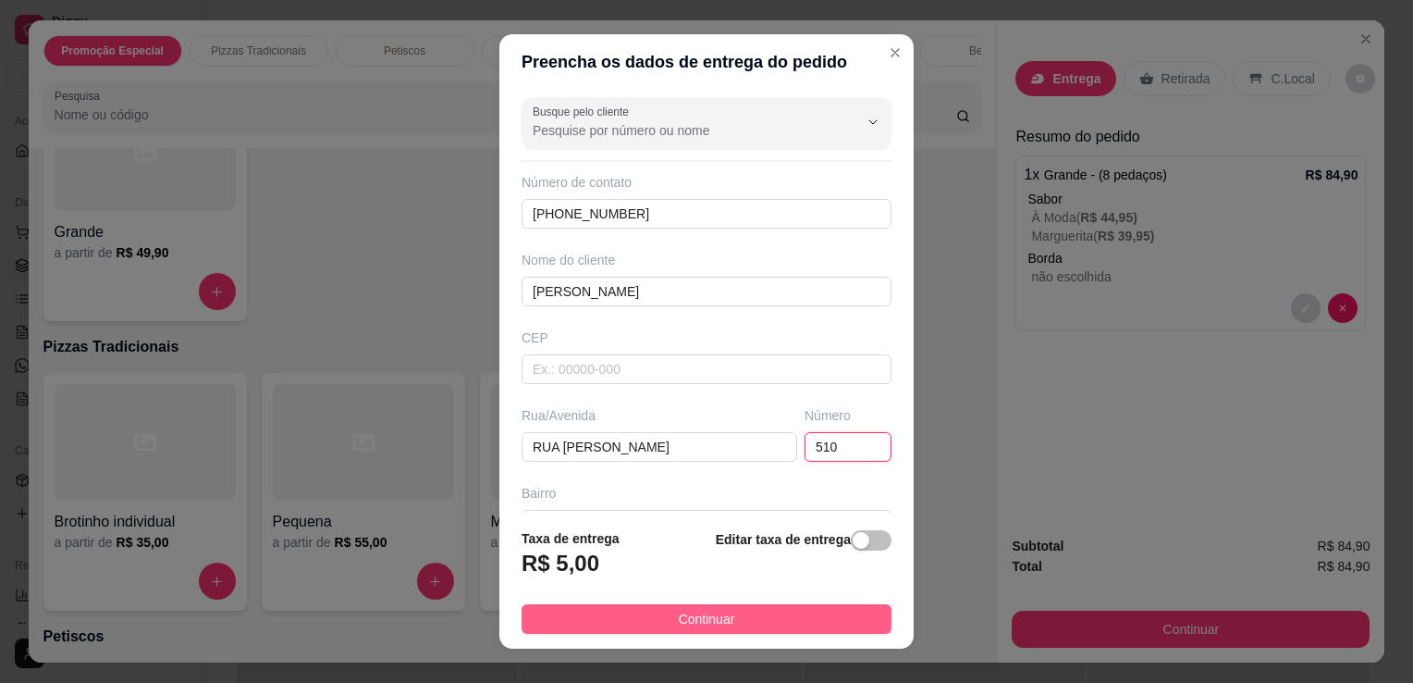
type input "510"
click at [769, 631] on button "Continuar" at bounding box center [707, 619] width 370 height 30
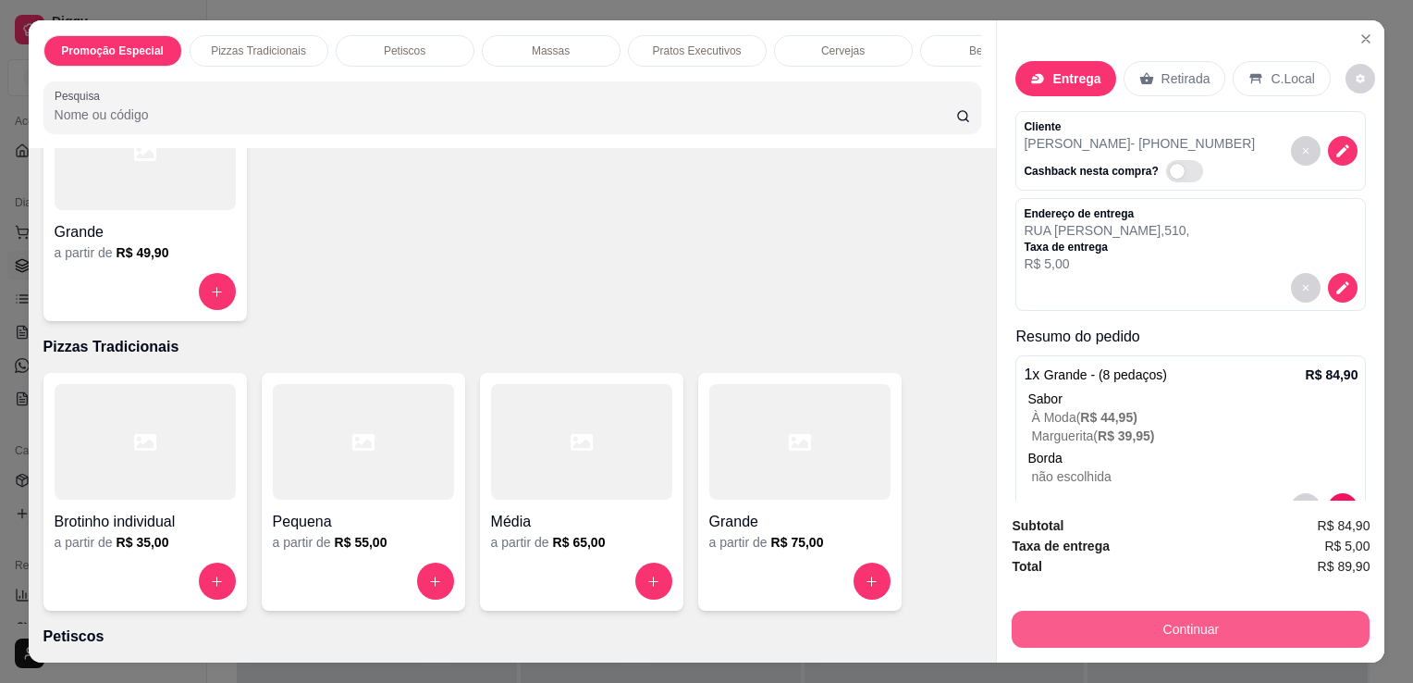
click at [1100, 610] on button "Continuar" at bounding box center [1191, 628] width 358 height 37
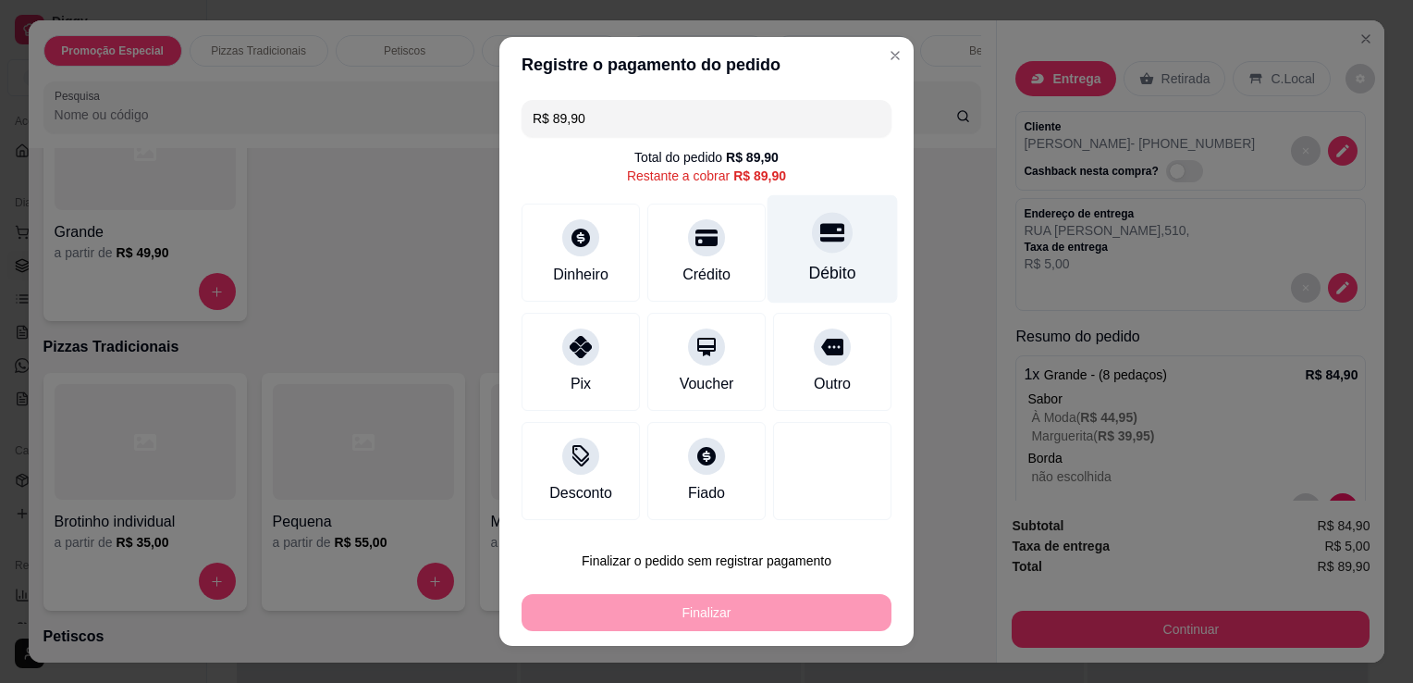
click at [812, 248] on div at bounding box center [832, 232] width 41 height 41
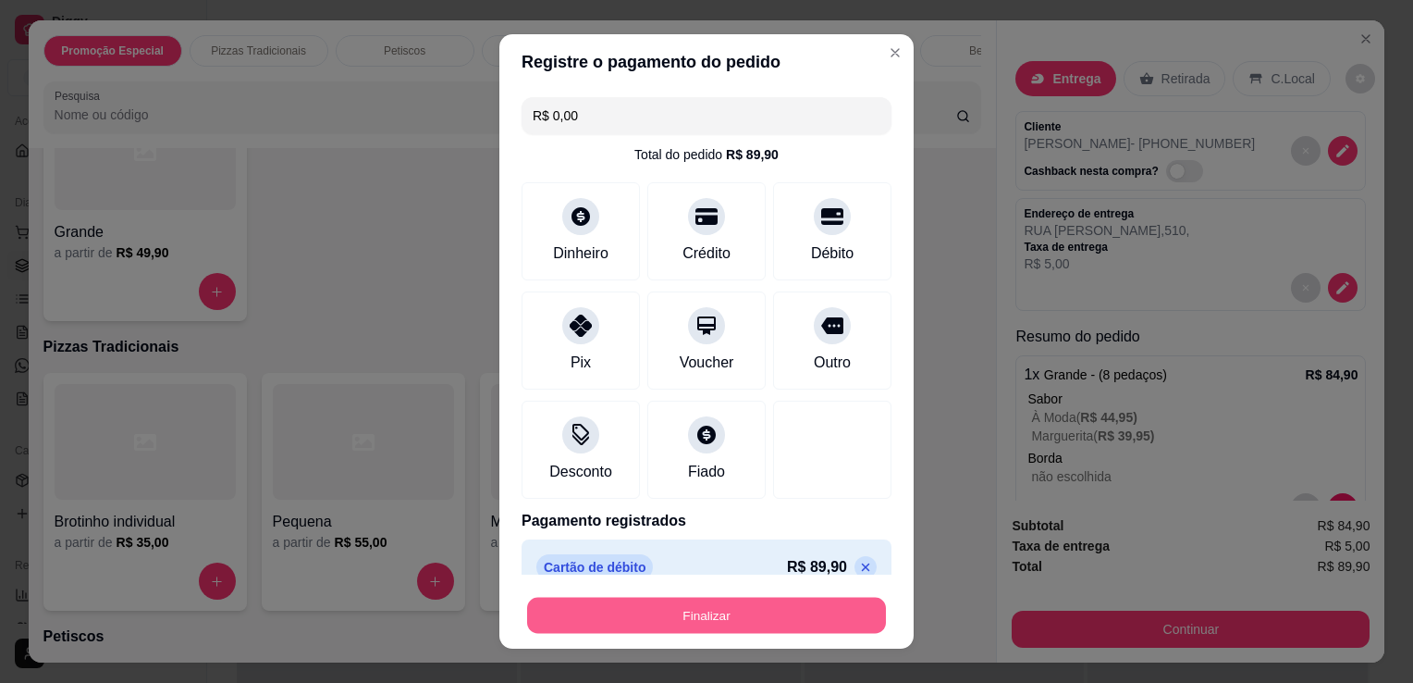
click at [762, 632] on button "Finalizar" at bounding box center [706, 615] width 359 height 36
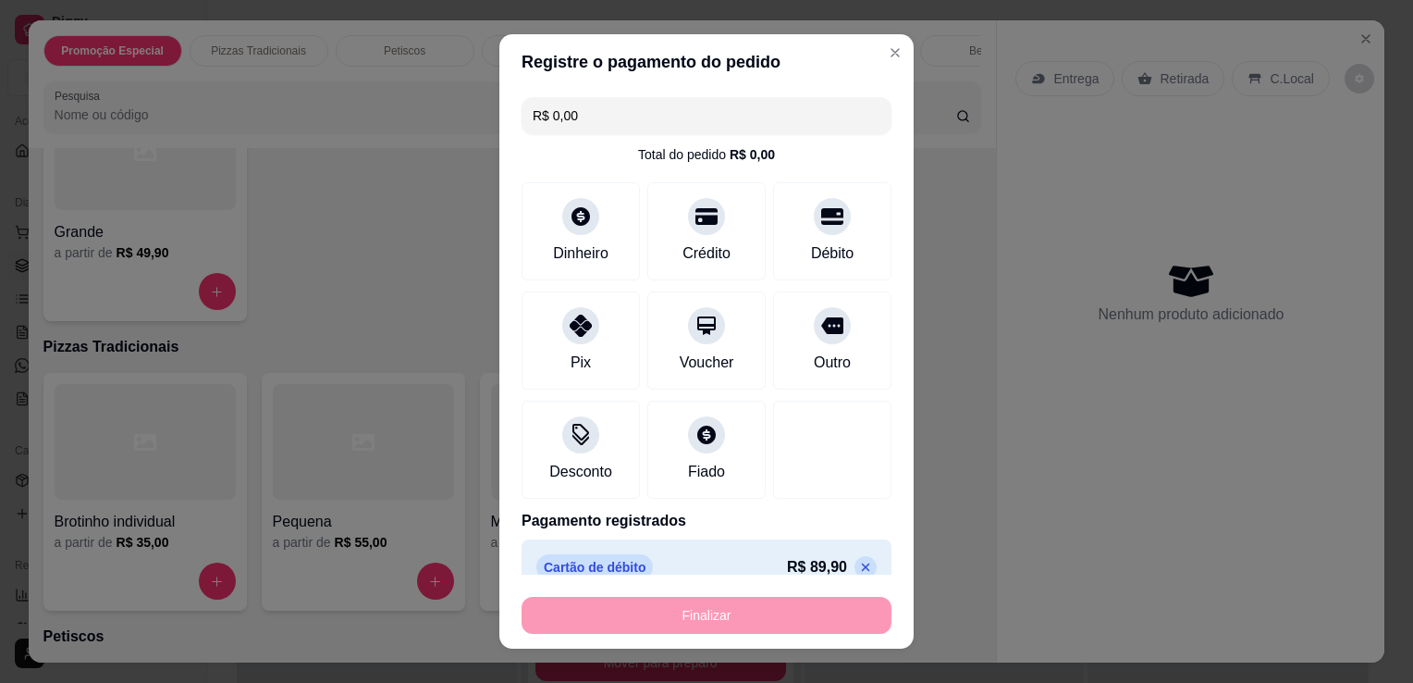
type input "-R$ 89,90"
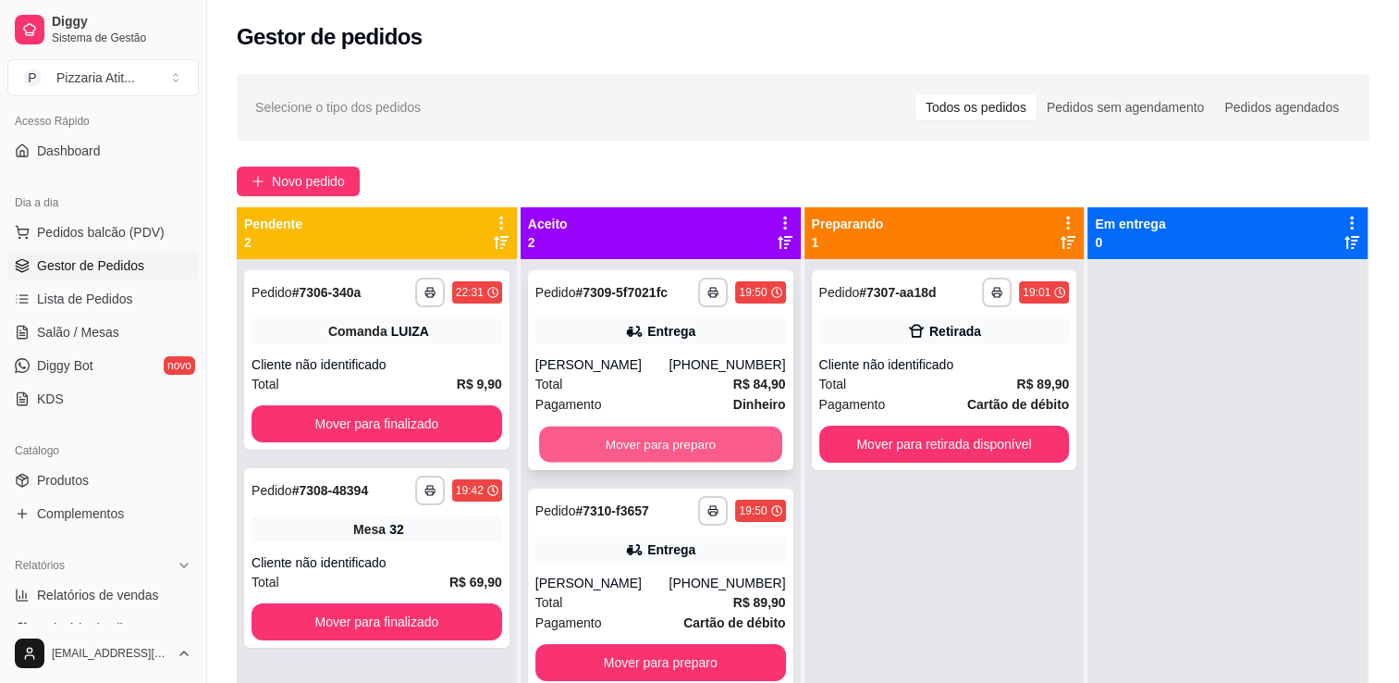
click at [678, 457] on button "Mover para preparo" at bounding box center [660, 444] width 243 height 36
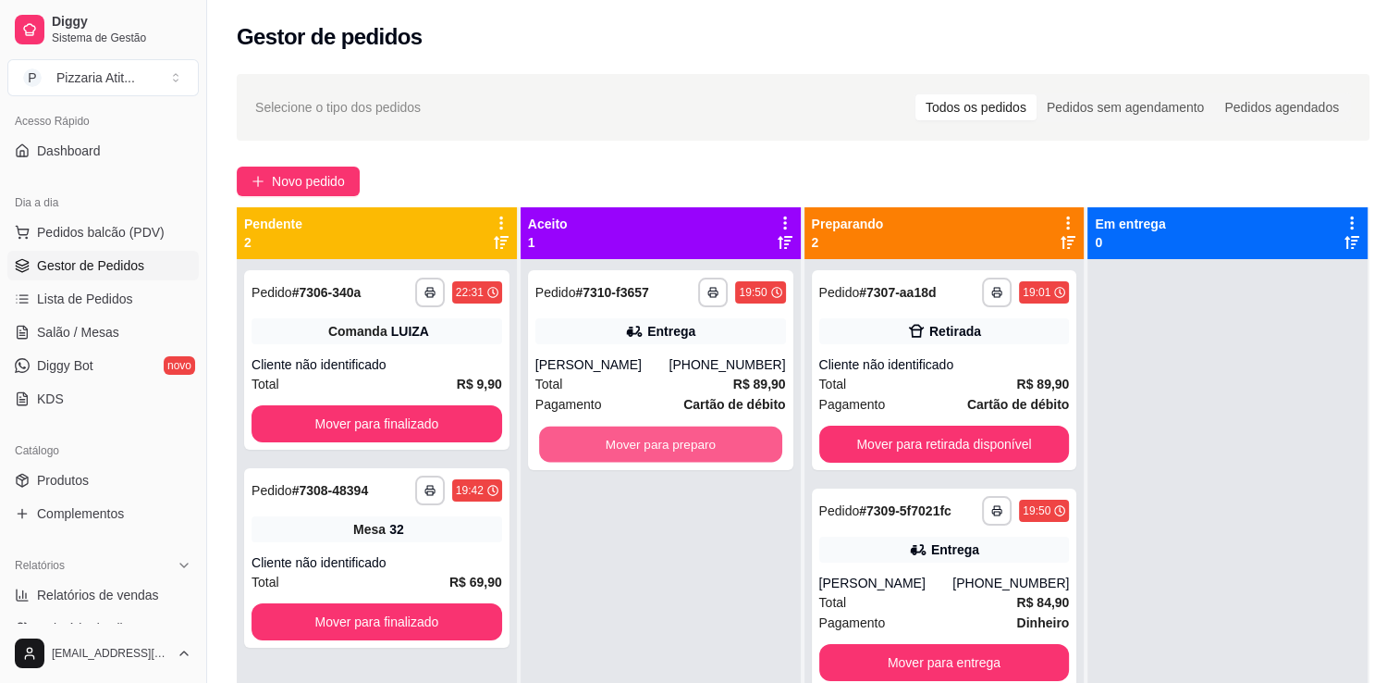
click at [678, 457] on button "Mover para preparo" at bounding box center [660, 444] width 243 height 36
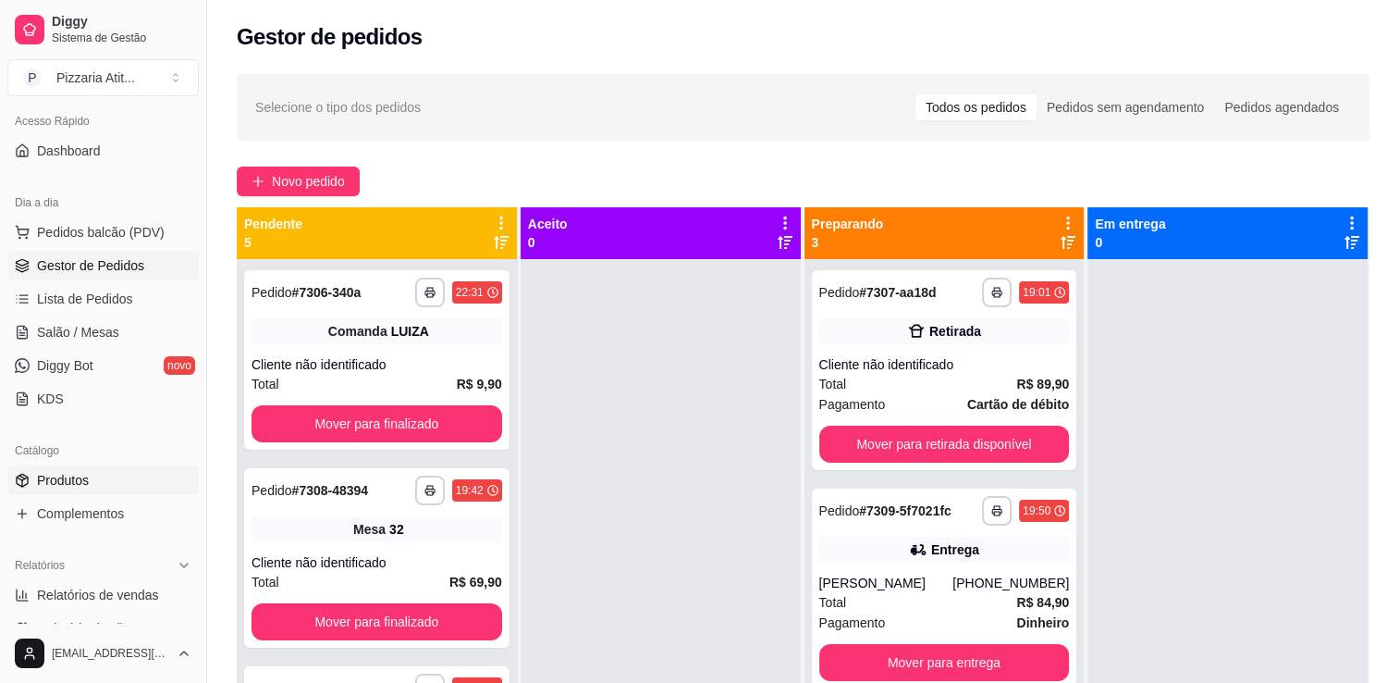
click at [95, 491] on link "Produtos" at bounding box center [102, 480] width 191 height 30
